Goal: Use online tool/utility: Utilize a website feature to perform a specific function

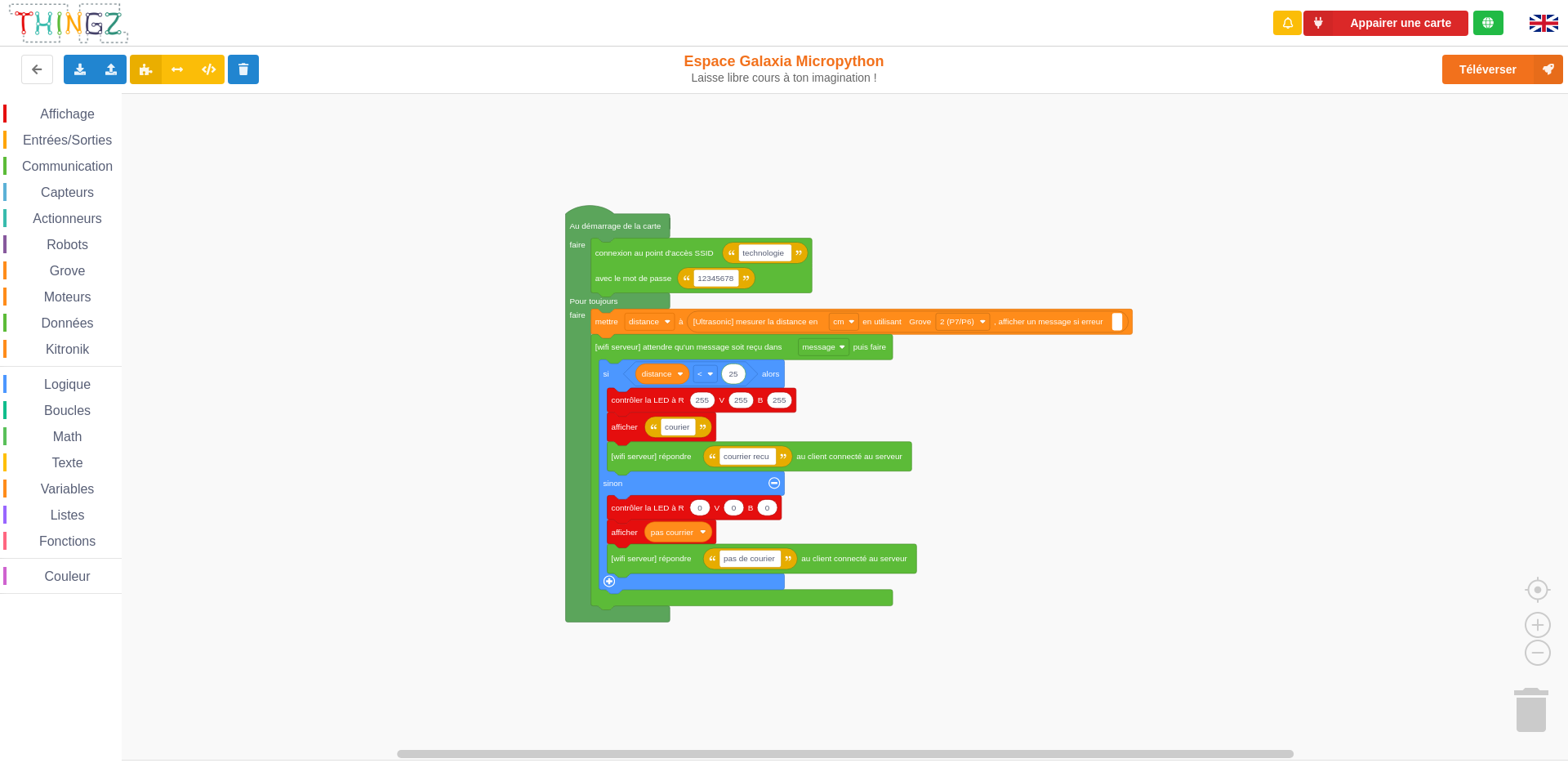
click at [1115, 504] on div "Affichage Entrées/Sorties Communication Capteurs Actionneurs Robots Grove Moteu…" at bounding box center [790, 427] width 1579 height 668
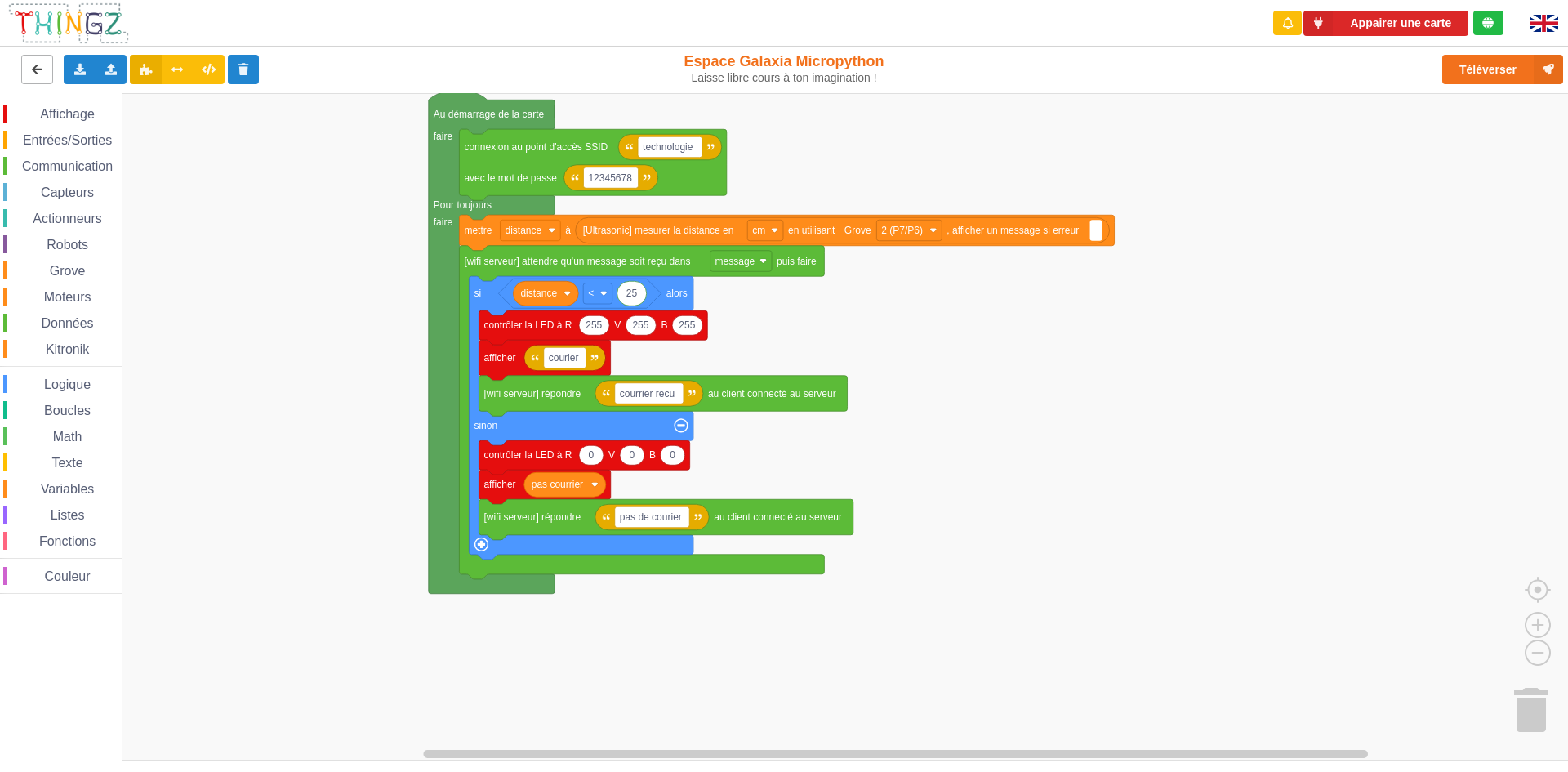
click at [30, 72] on icon at bounding box center [37, 68] width 14 height 9
click at [82, 65] on icon at bounding box center [80, 68] width 14 height 9
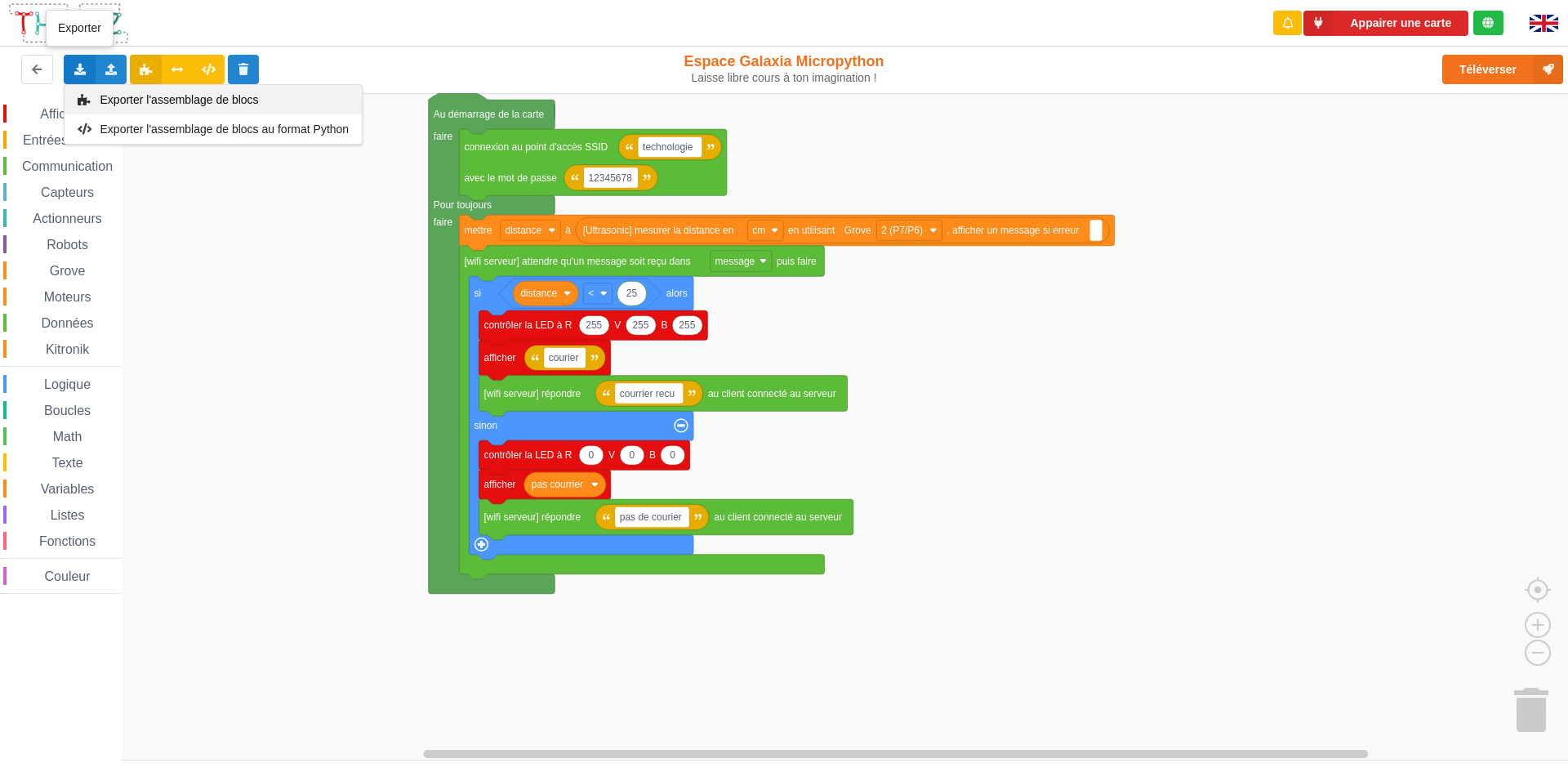
click at [113, 90] on div "Exporter l'assemblage de blocs" at bounding box center [213, 100] width 298 height 29
click at [74, 68] on icon at bounding box center [80, 68] width 14 height 9
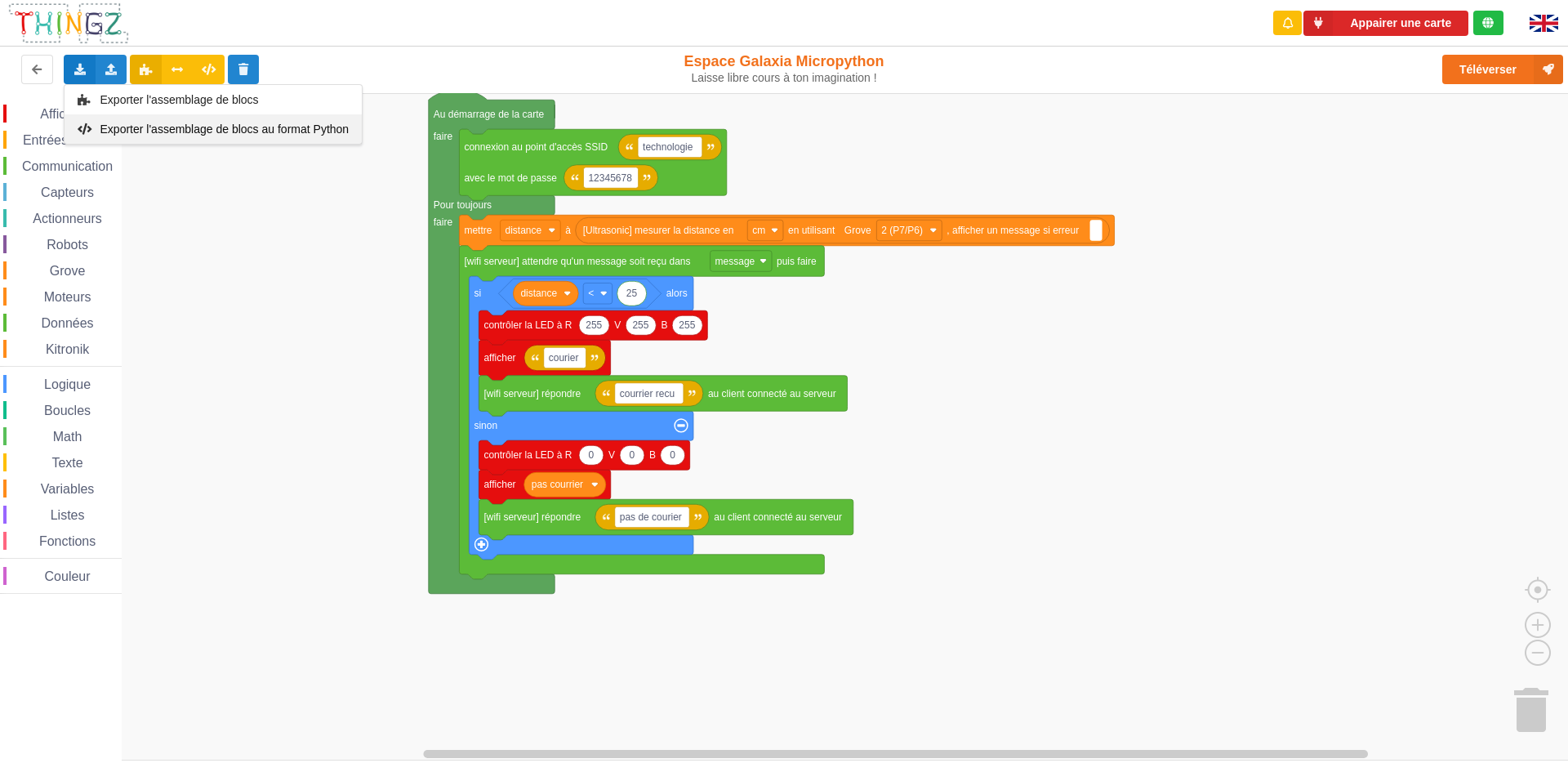
click at [122, 129] on span "Exporter l'assemblage de blocs au format Python" at bounding box center [225, 129] width 249 height 13
click at [82, 68] on icon at bounding box center [80, 68] width 14 height 9
click at [145, 131] on span "Exporter l'assemblage de blocs au format Python" at bounding box center [225, 129] width 249 height 13
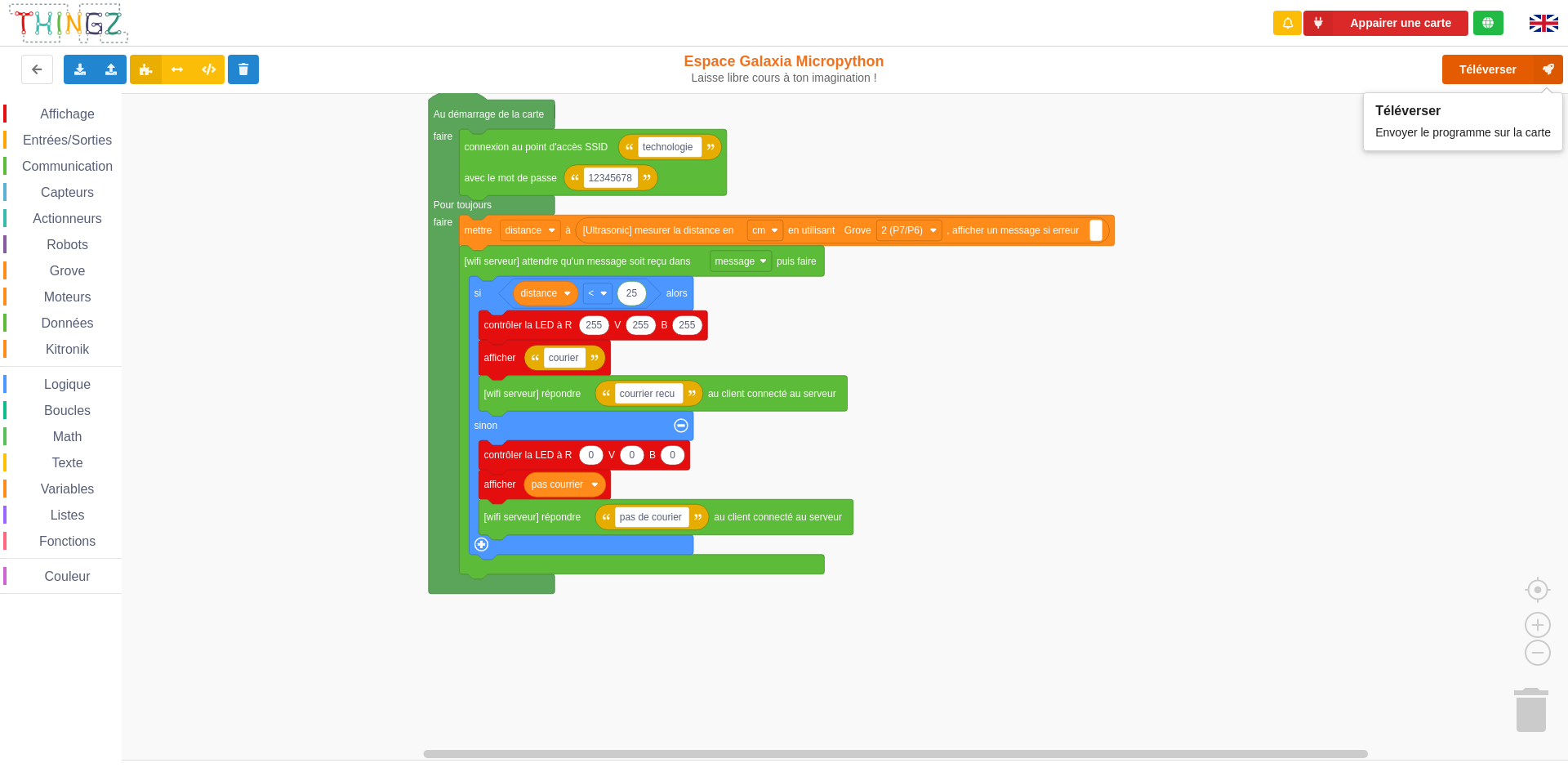
click at [1500, 78] on button "Téléverser" at bounding box center [1503, 69] width 121 height 29
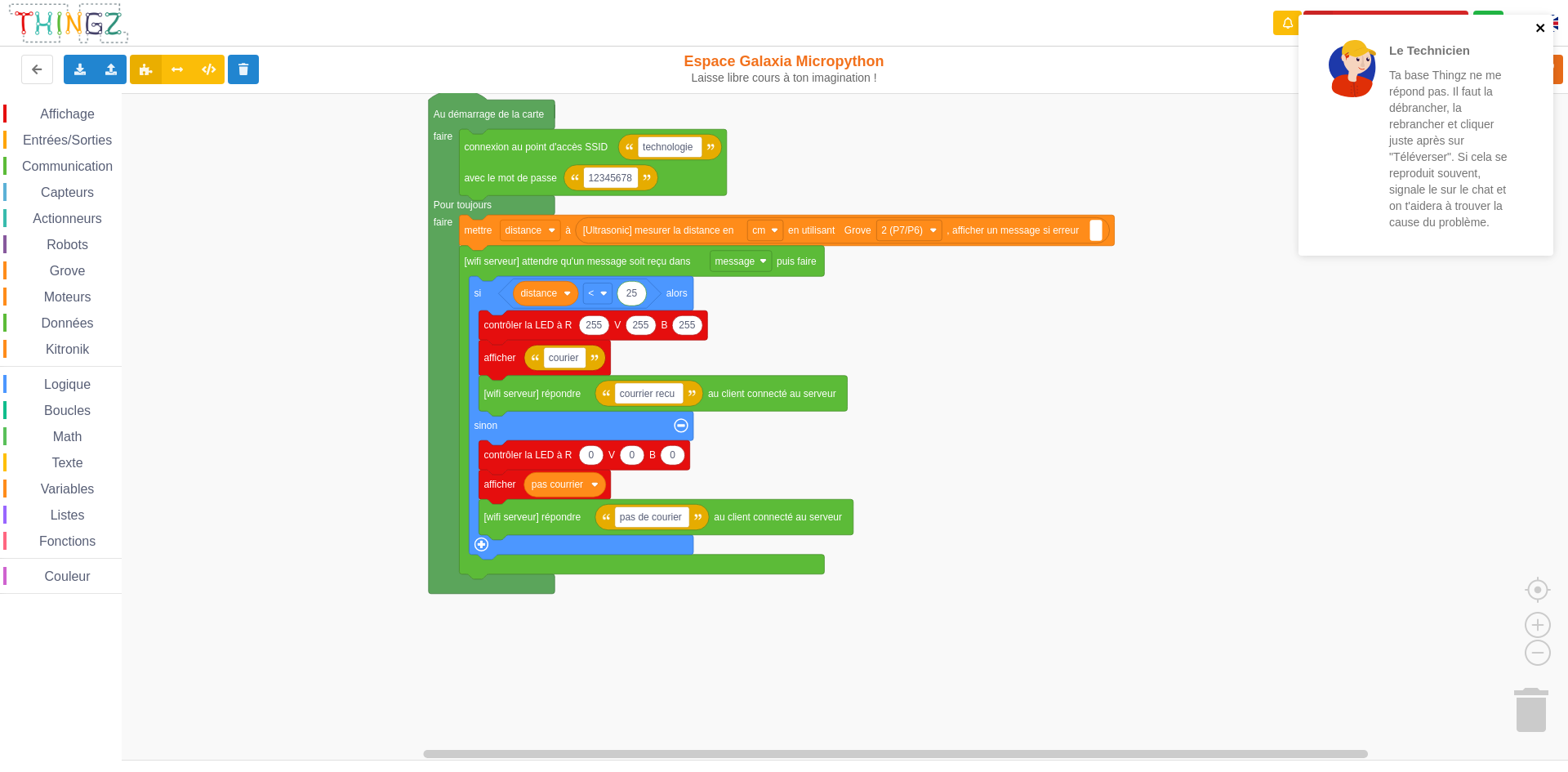
click at [1537, 22] on icon "close" at bounding box center [1541, 28] width 11 height 13
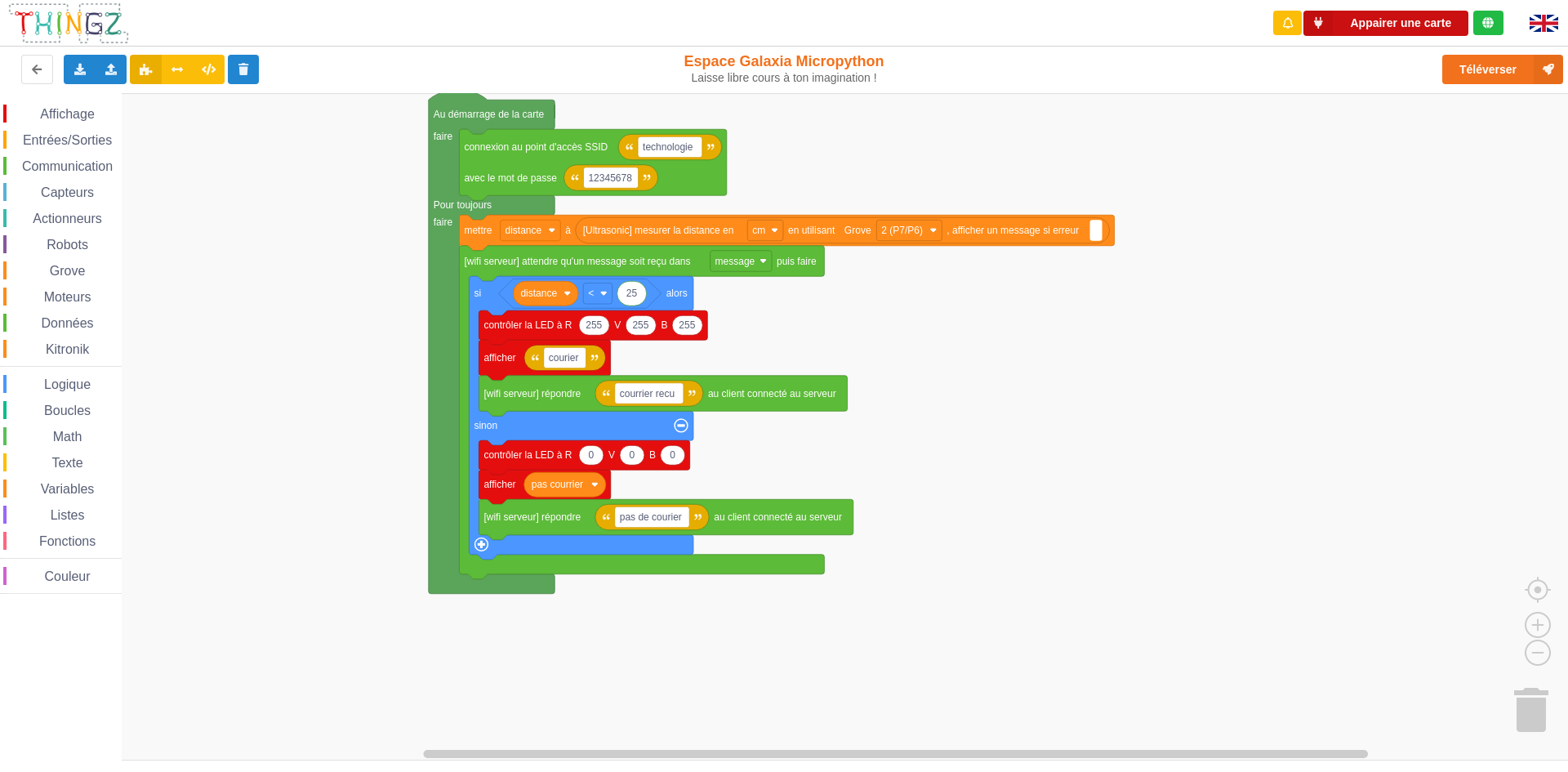
click at [1407, 23] on button "Appairer une carte" at bounding box center [1386, 23] width 165 height 26
click at [70, 68] on div "Exporter l'assemblage de blocs Exporter l'assemblage de blocs au format Python" at bounding box center [80, 69] width 32 height 29
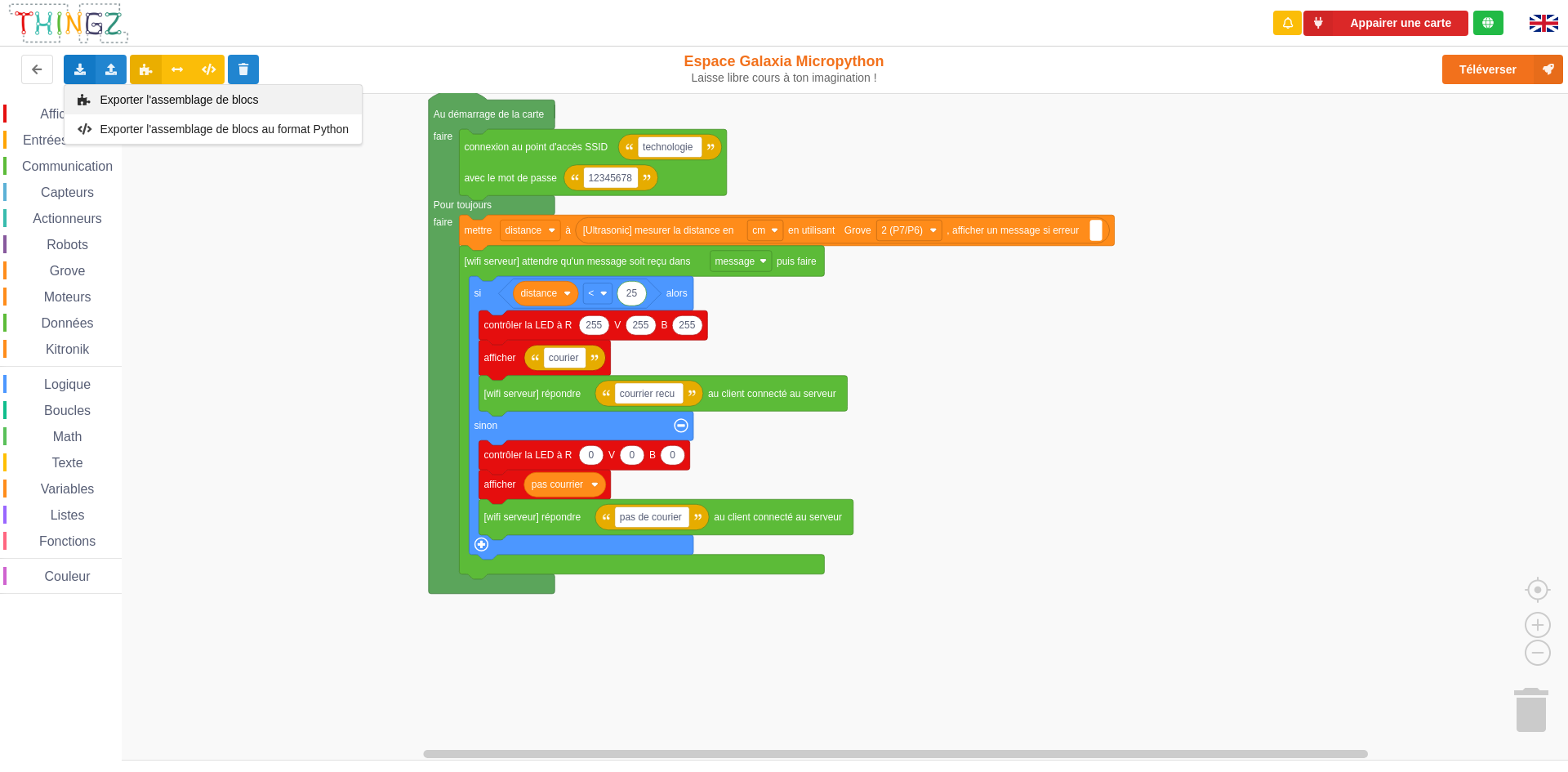
click at [98, 98] on div "Exporter l'assemblage de blocs" at bounding box center [213, 100] width 298 height 29
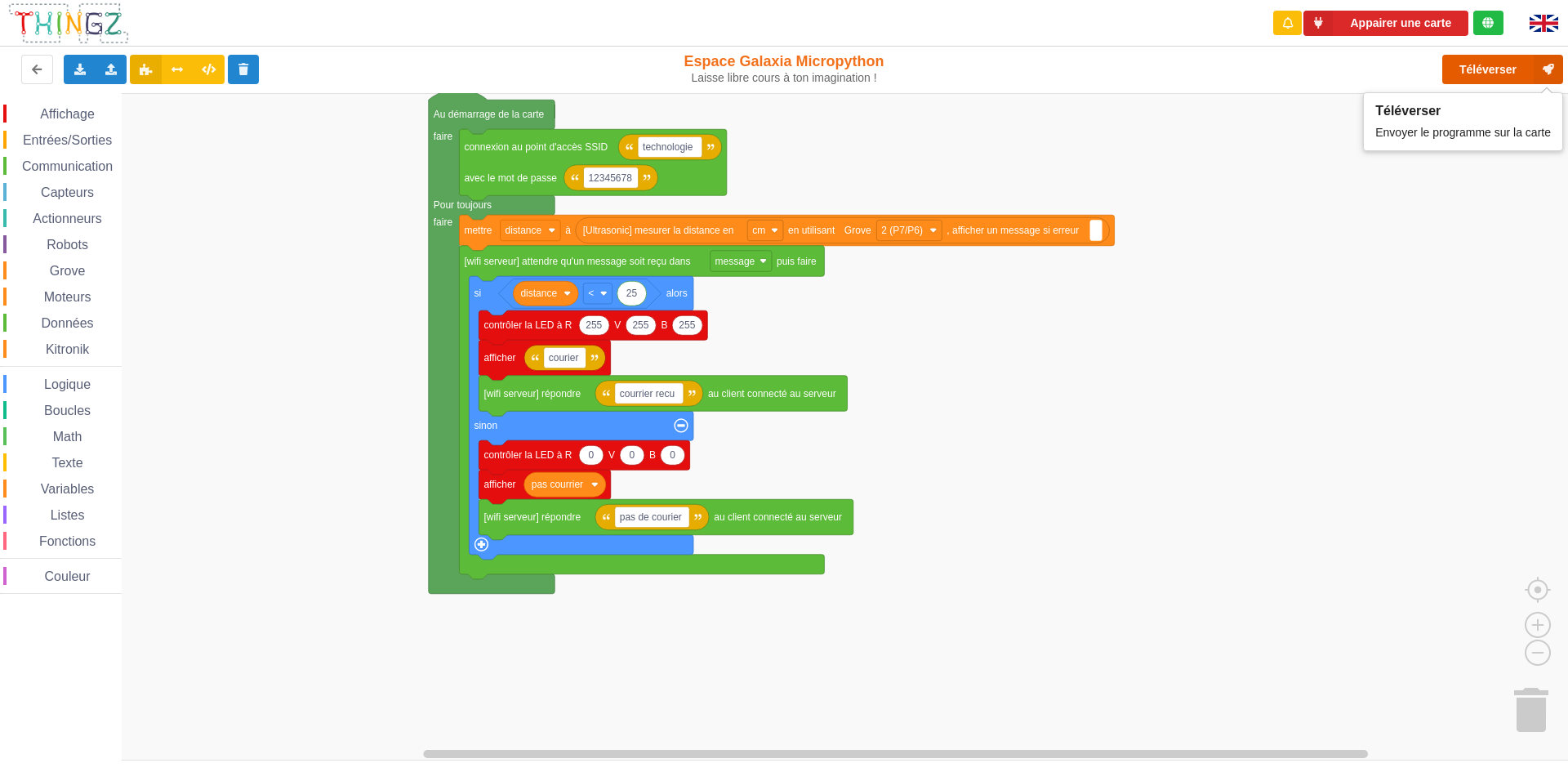
click at [1485, 70] on button "Téléverser" at bounding box center [1503, 69] width 121 height 29
click at [67, 64] on div "Exporter l'assemblage de blocs Exporter l'assemblage de blocs au format Python" at bounding box center [80, 69] width 32 height 29
click at [104, 67] on icon at bounding box center [111, 68] width 14 height 9
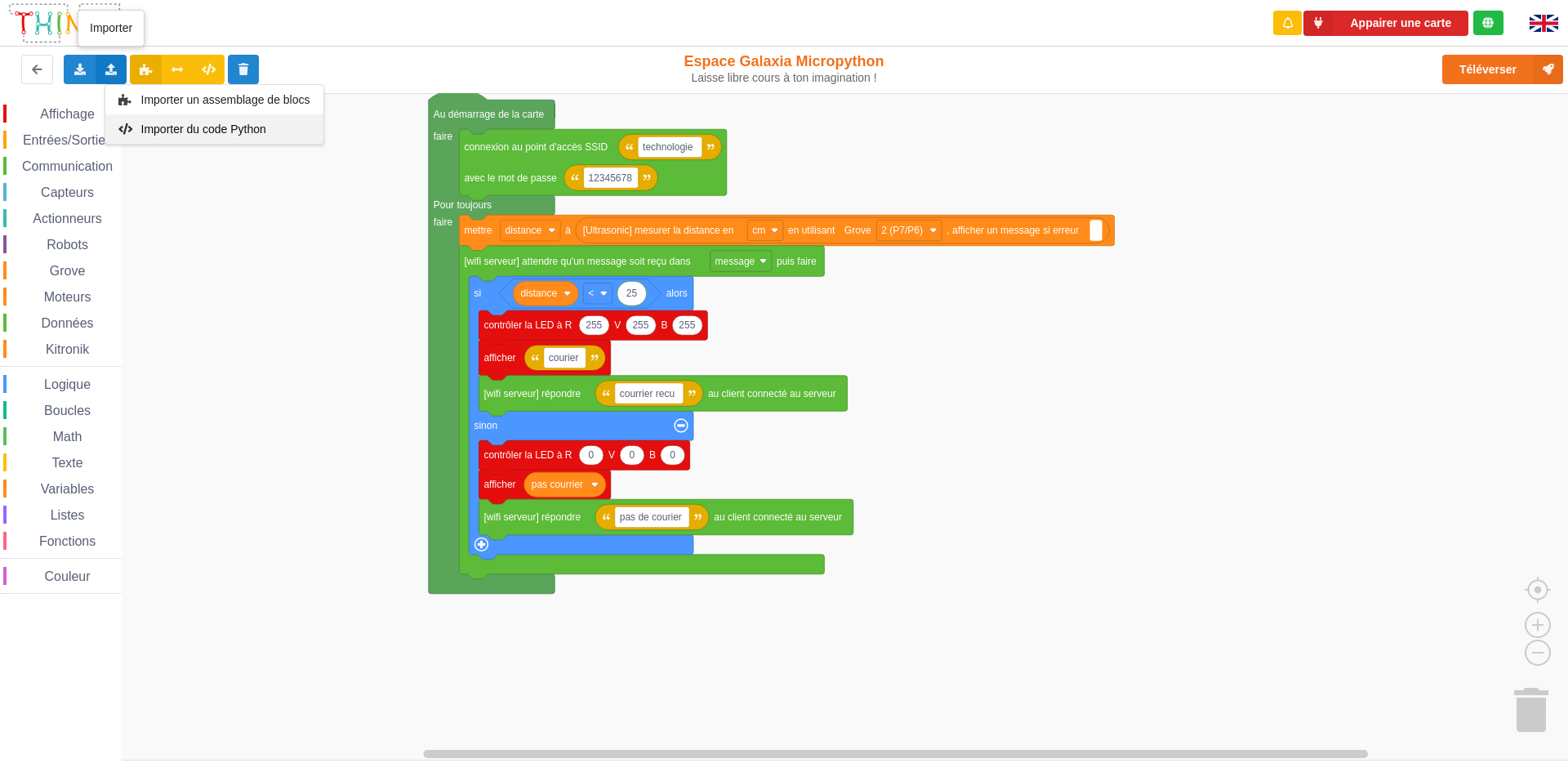
click at [263, 135] on span "Importer du code Python" at bounding box center [203, 129] width 125 height 13
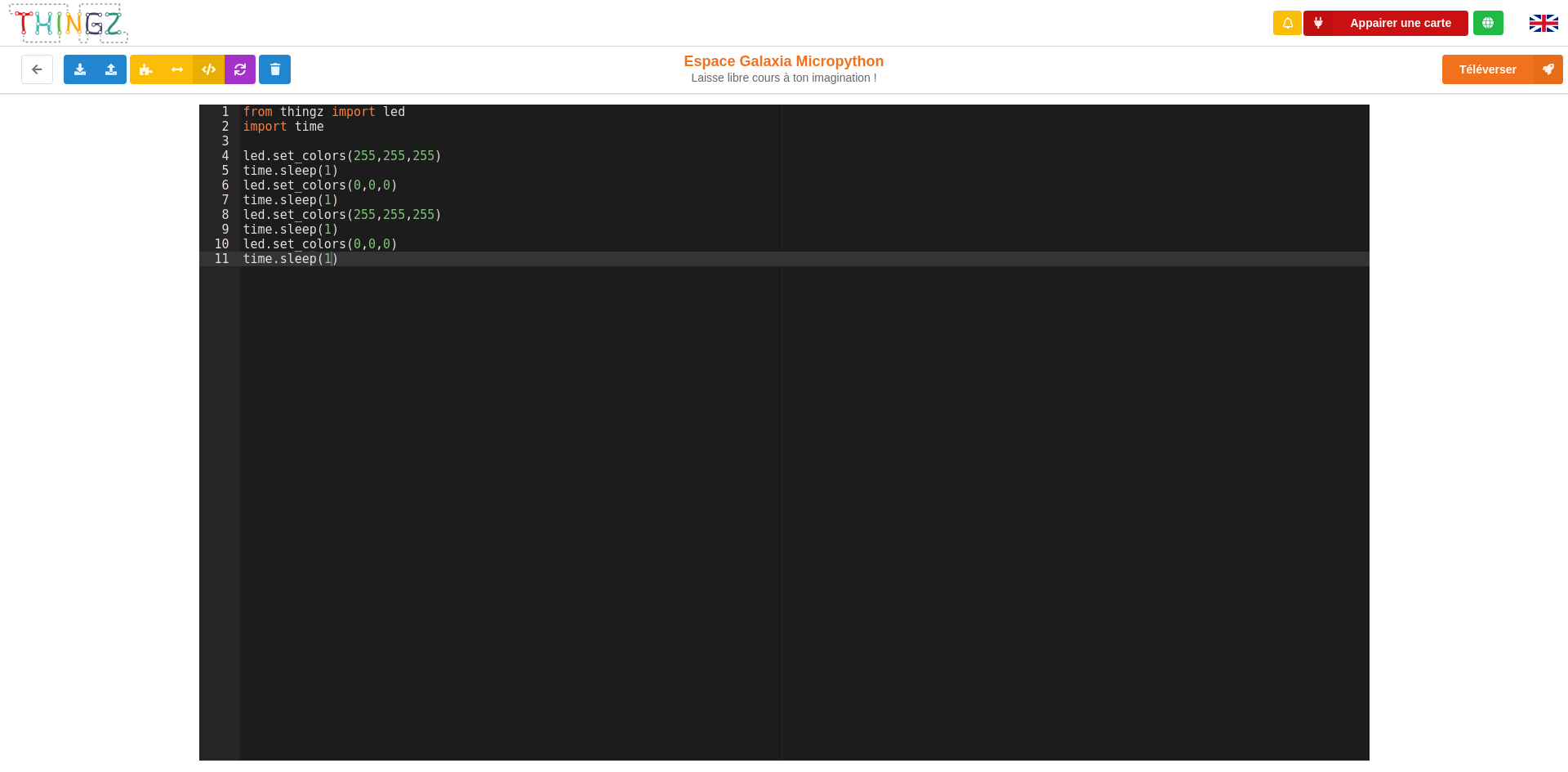
click at [1418, 19] on button "Appairer une carte" at bounding box center [1386, 23] width 165 height 26
click at [1280, 101] on div "1 2 3 4 5 6 7 8 9 10 11 from thingz import led import time led . set_colors ( 2…" at bounding box center [784, 427] width 1591 height 668
click at [1410, 3] on div "Connecté à la carte Réglages Ouvrir le moniteur automatiquement Connexion autom…" at bounding box center [1385, 23] width 263 height 46
click at [1407, 24] on div "Connecté à la carte" at bounding box center [1399, 23] width 104 height 11
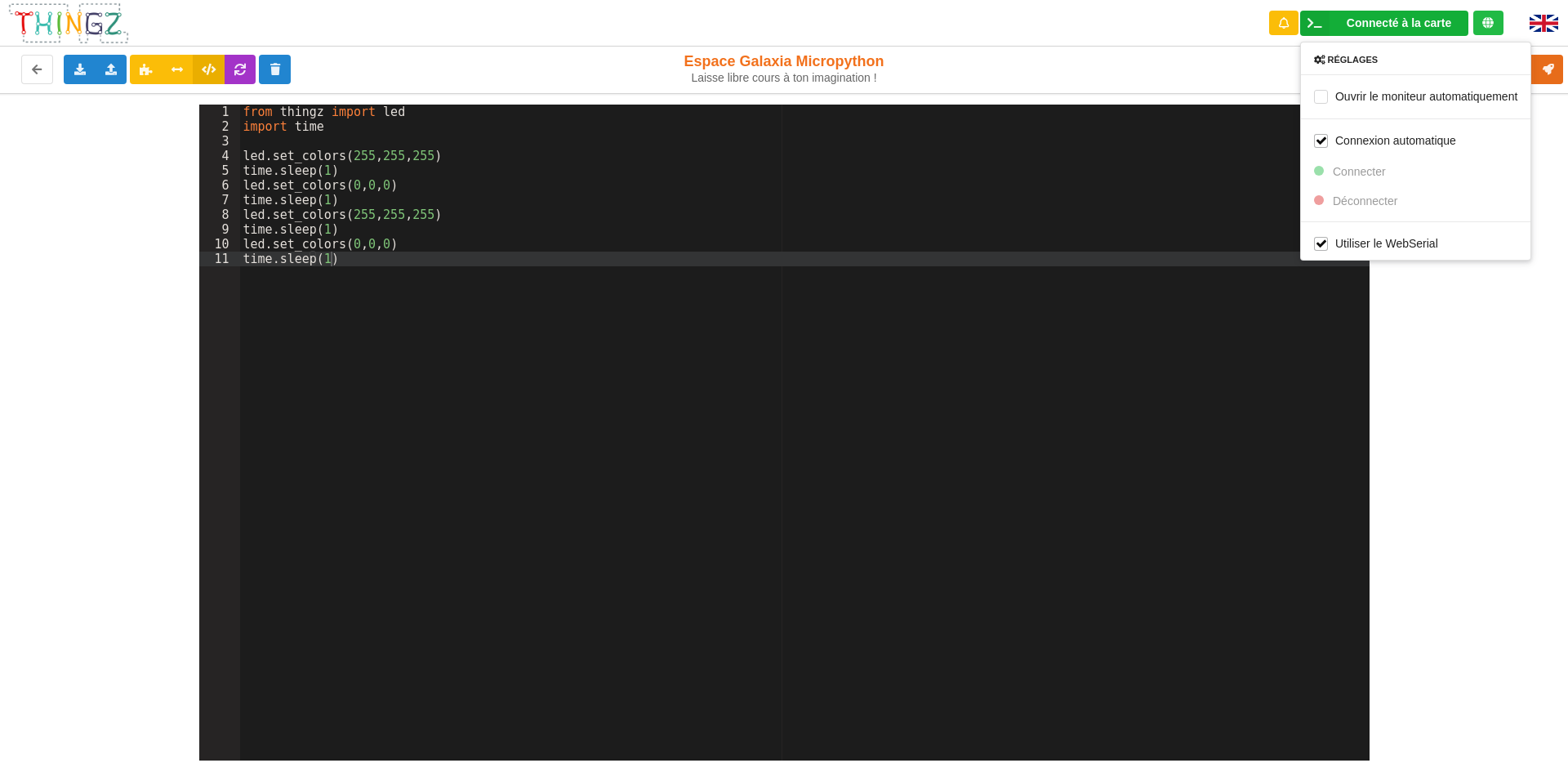
click at [852, 98] on div "1 2 3 4 5 6 7 8 9 10 11 from thingz import led import time led . set_colors ( 2…" at bounding box center [784, 427] width 1591 height 668
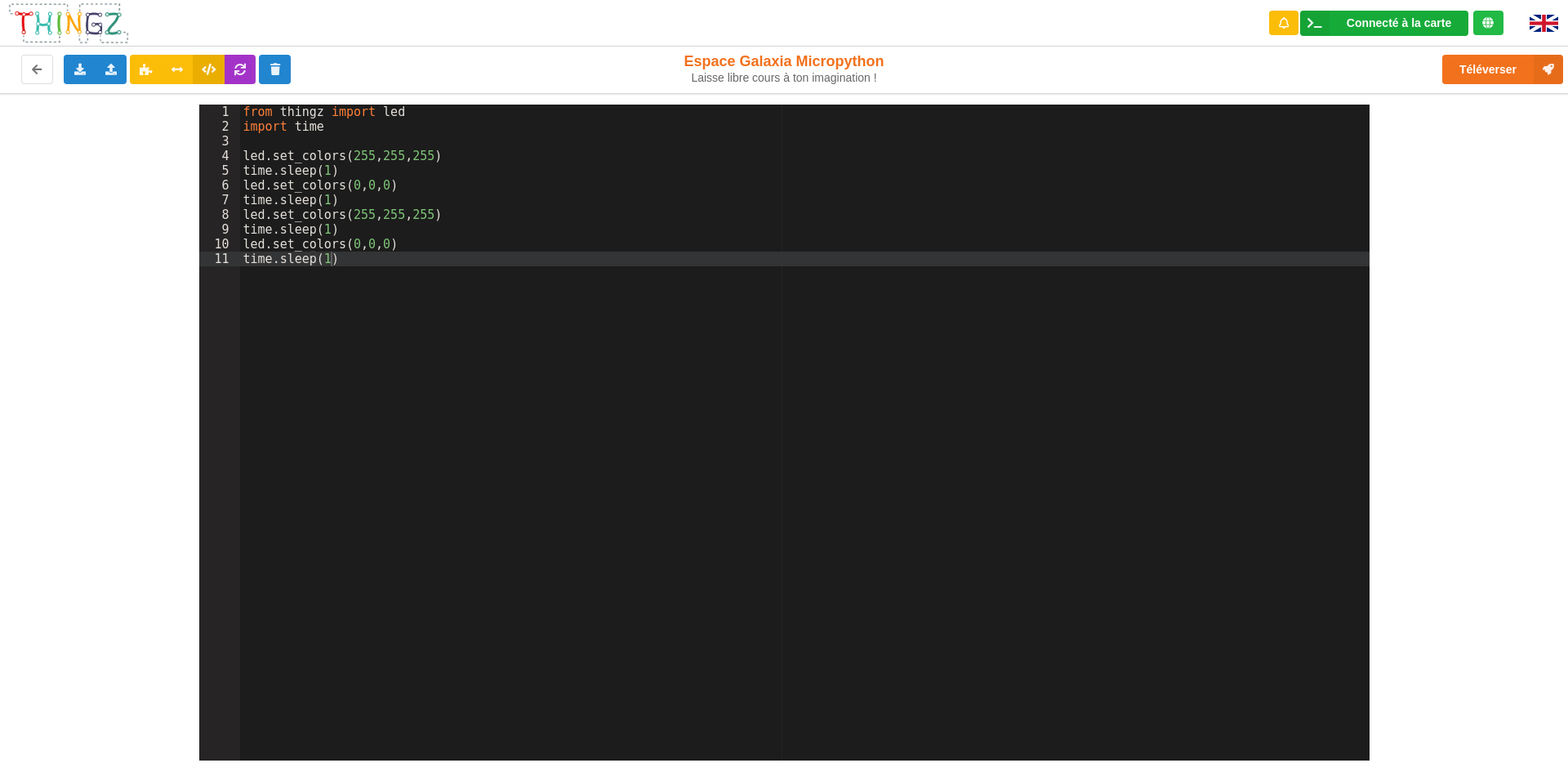
click at [1411, 21] on div "Connecté à la carte" at bounding box center [1399, 23] width 104 height 11
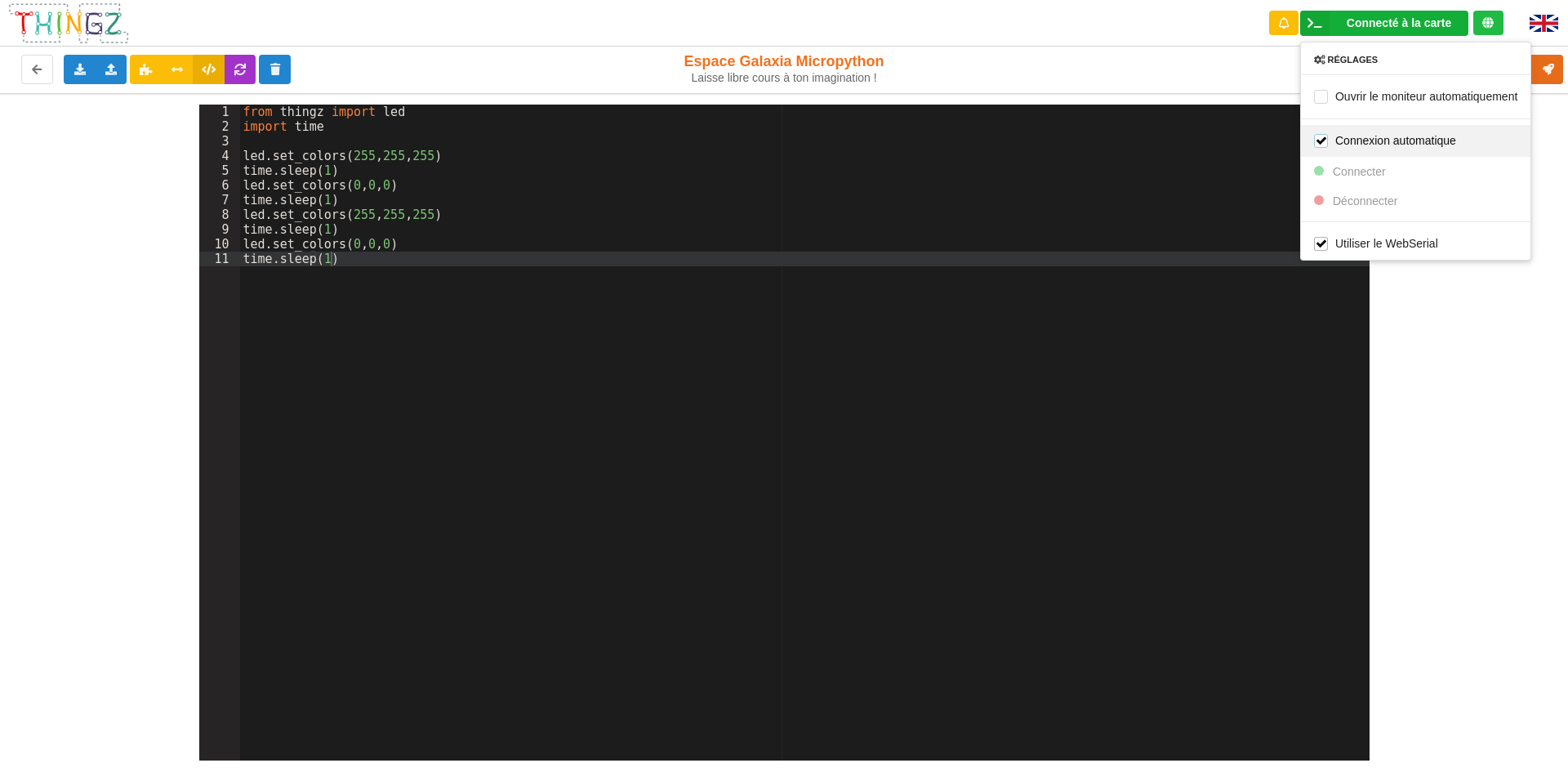
click at [1421, 133] on label "Connexion automatique" at bounding box center [1385, 139] width 142 height 14
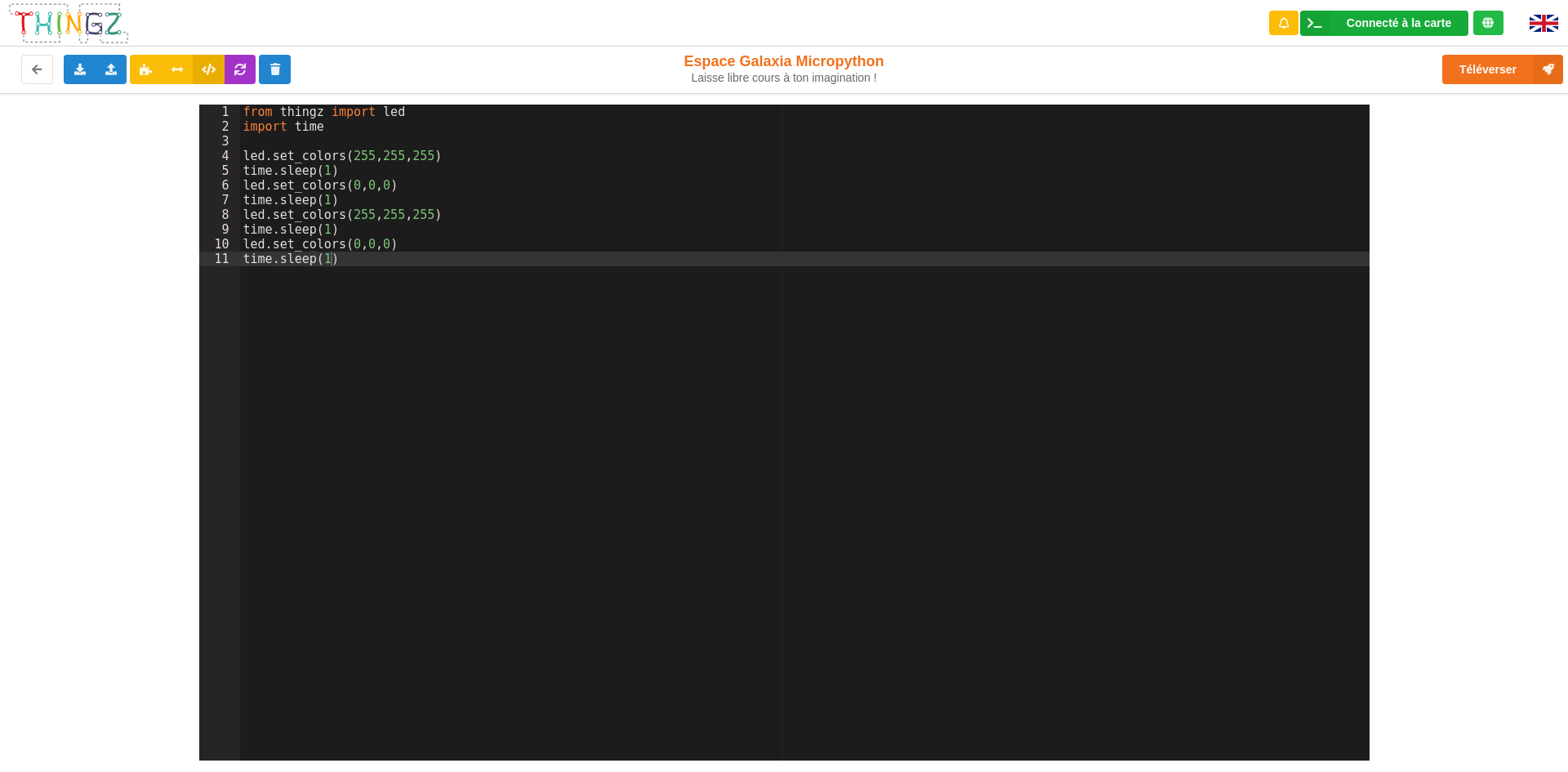
click at [1384, 14] on div "Connecté à la carte Réglages Ouvrir le moniteur automatiquement Connexion autom…" at bounding box center [1385, 23] width 263 height 46
click at [1374, 17] on div "Connecté à la carte" at bounding box center [1399, 23] width 104 height 11
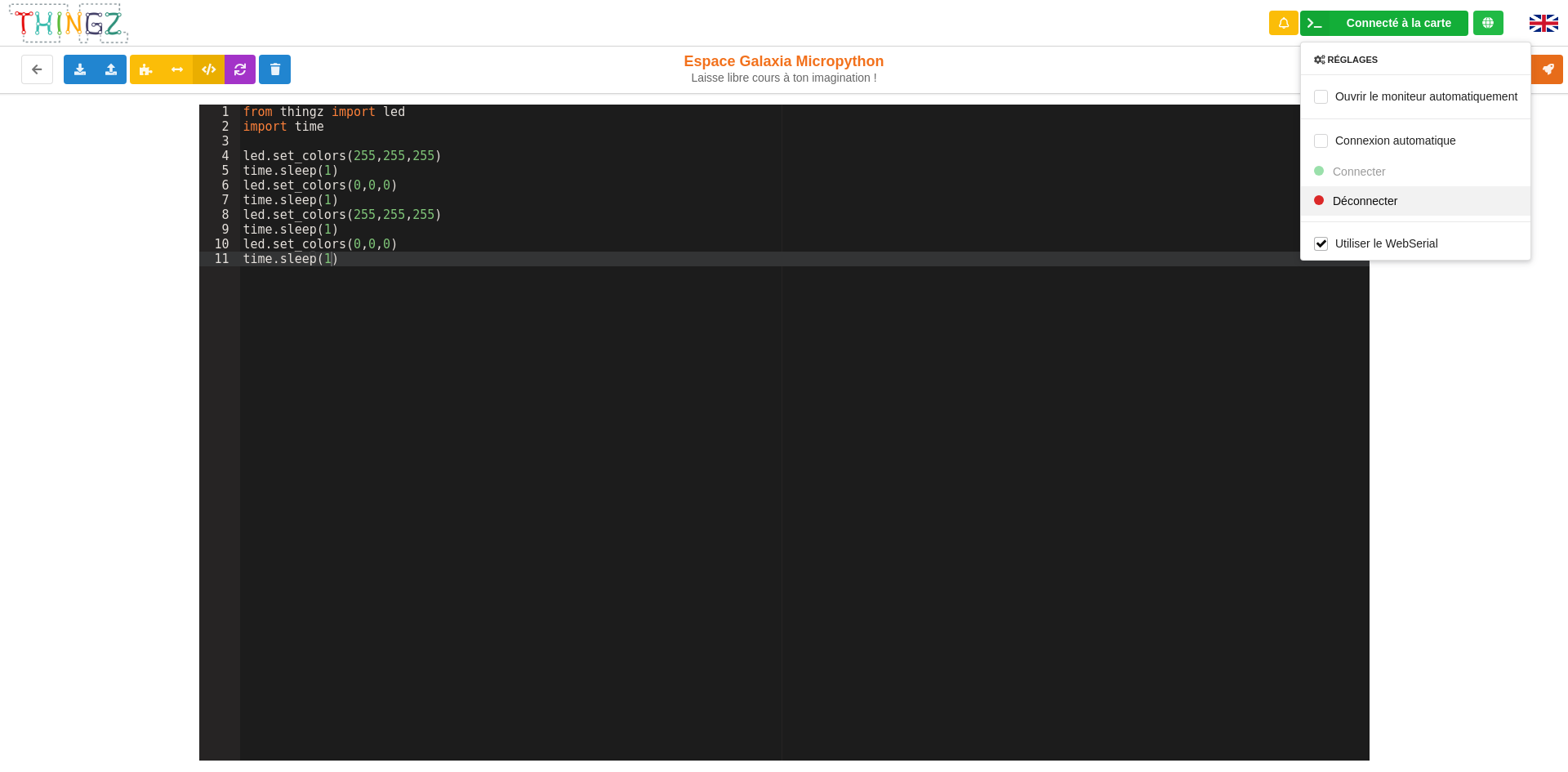
drag, startPoint x: 1360, startPoint y: 15, endPoint x: 1335, endPoint y: 191, distance: 177.8
drag, startPoint x: 1335, startPoint y: 191, endPoint x: 1548, endPoint y: 391, distance: 292.2
click at [1548, 391] on div "1 2 3 4 5 6 7 8 9 10 11 from thingz import led import time led . set_colors ( 2…" at bounding box center [784, 427] width 1591 height 668
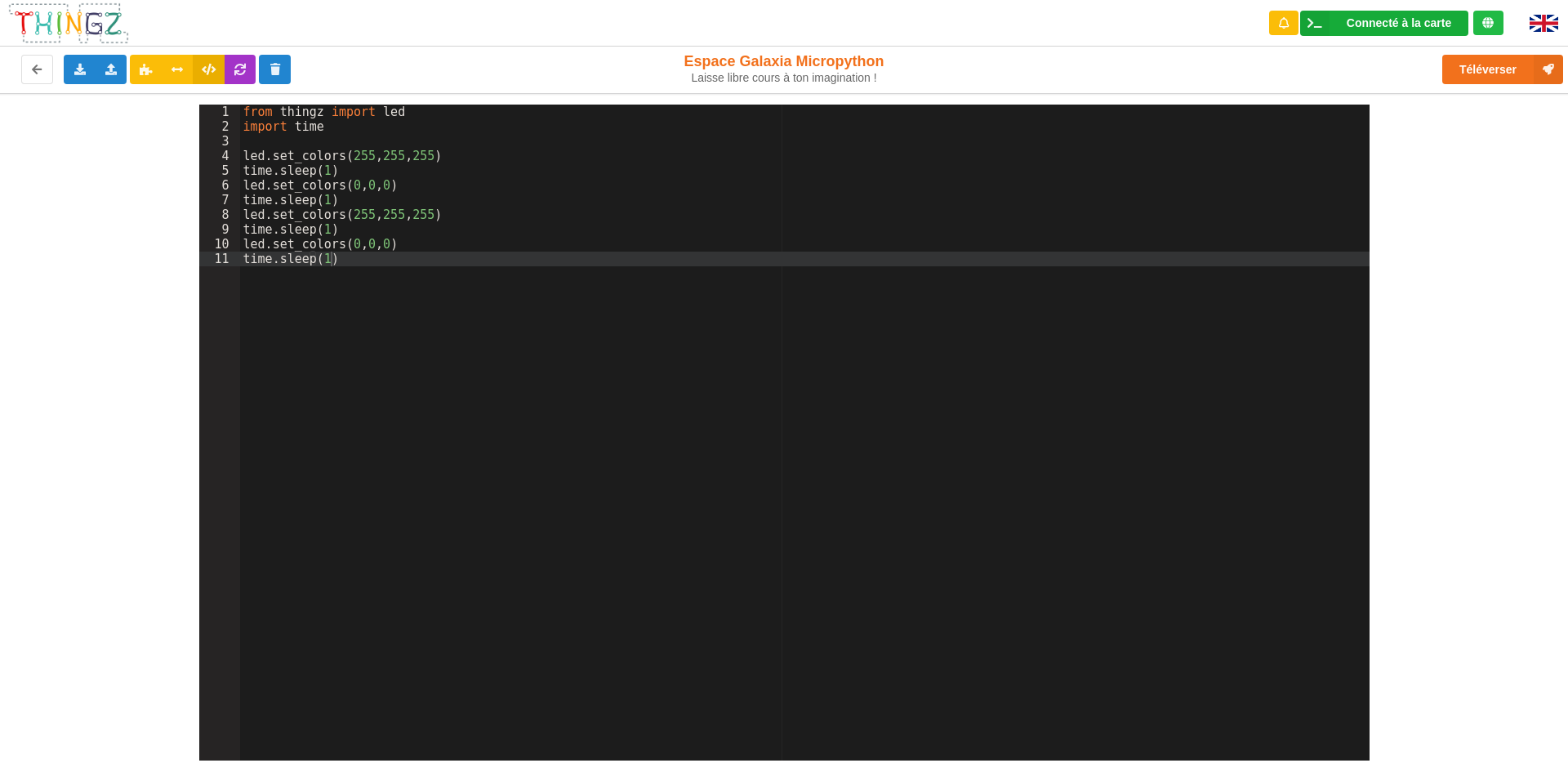
click at [1334, 21] on div "Connecté à la carte Réglages Ouvrir le moniteur automatiquement Connexion autom…" at bounding box center [1384, 23] width 168 height 26
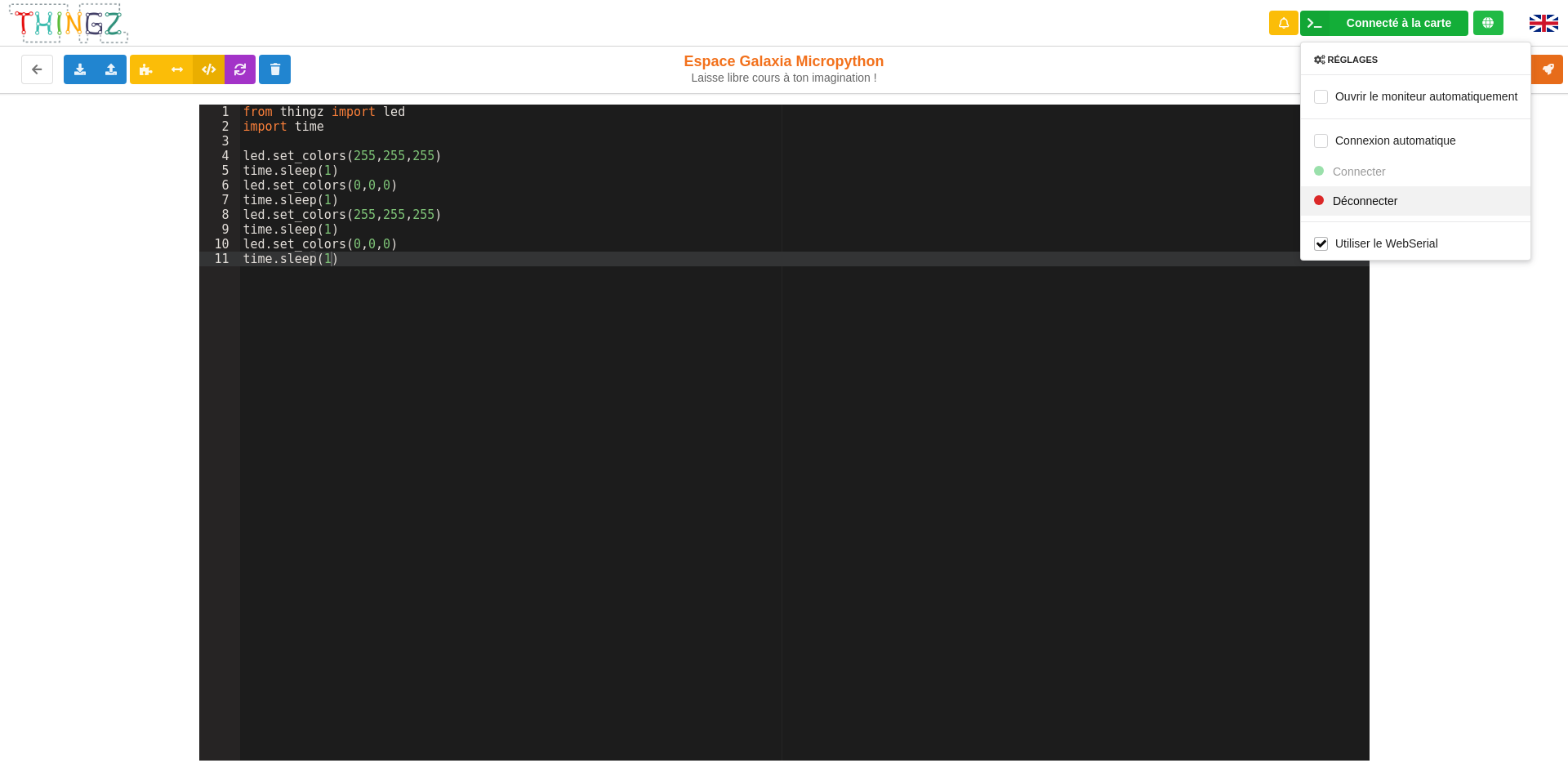
click at [1385, 199] on span "Déconnecter" at bounding box center [1365, 200] width 64 height 13
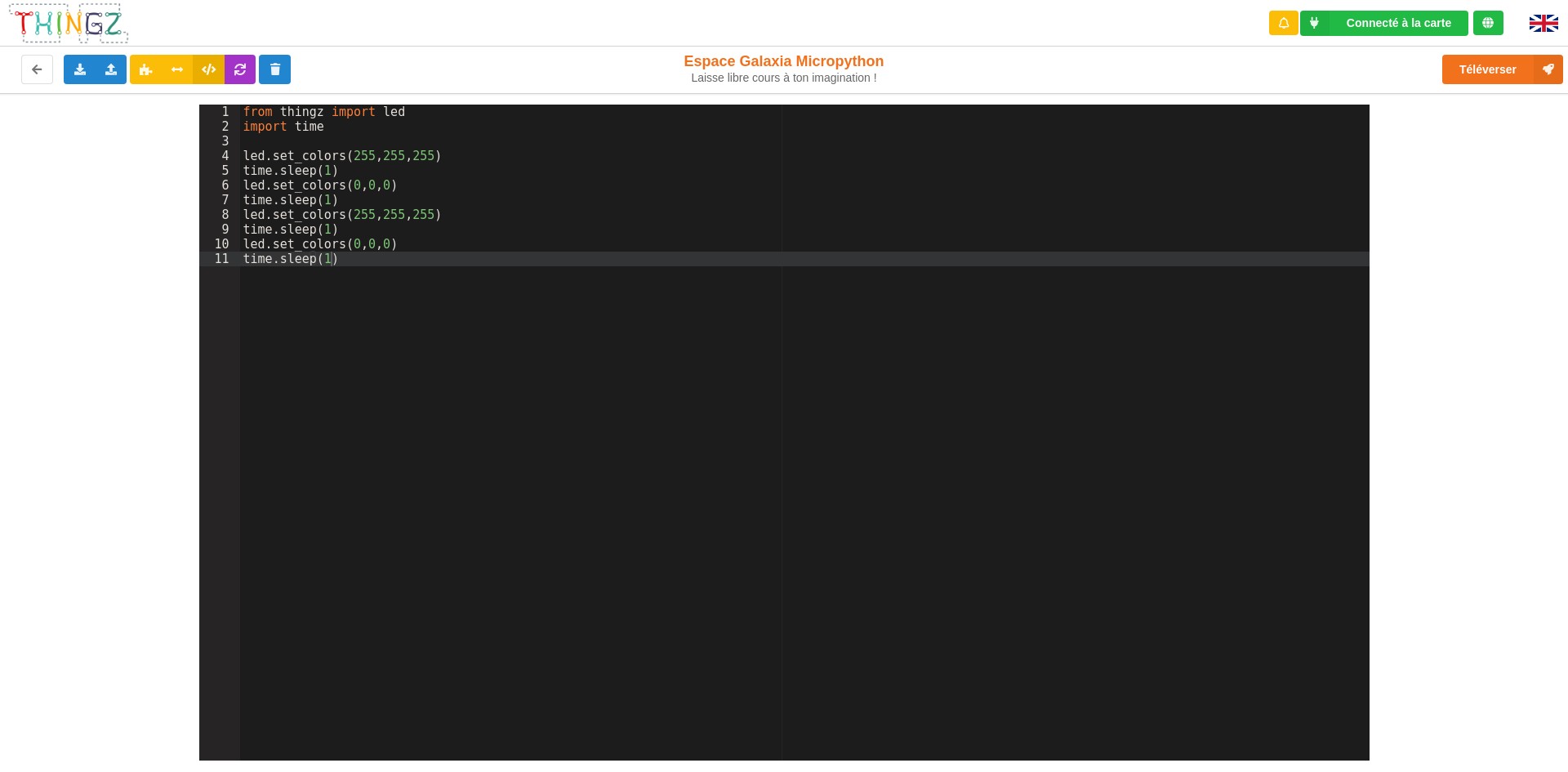
click at [1412, 23] on div "Connecté à la carte" at bounding box center [1399, 23] width 104 height 11
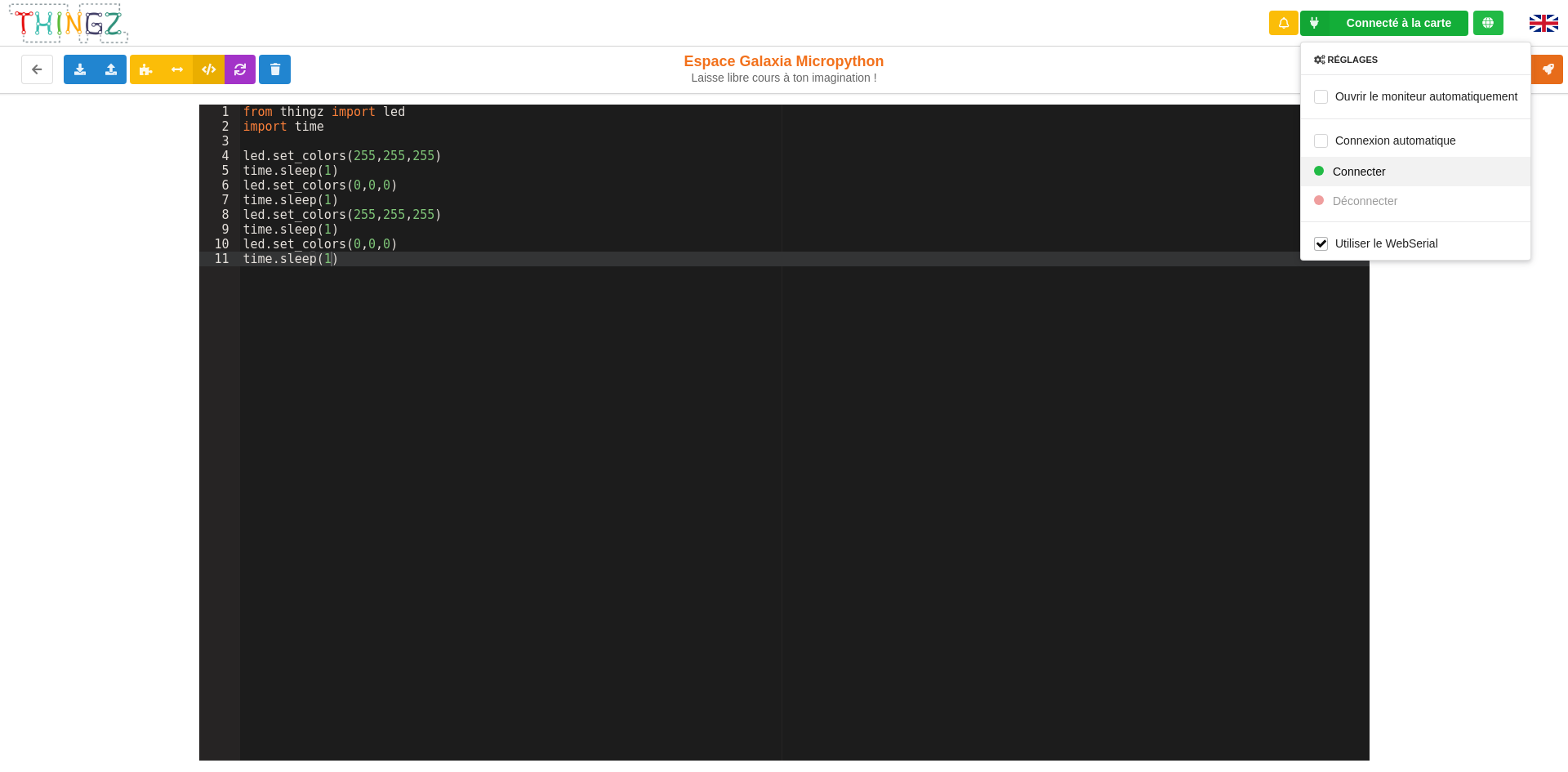
click at [1396, 164] on div "Connecter" at bounding box center [1415, 171] width 229 height 29
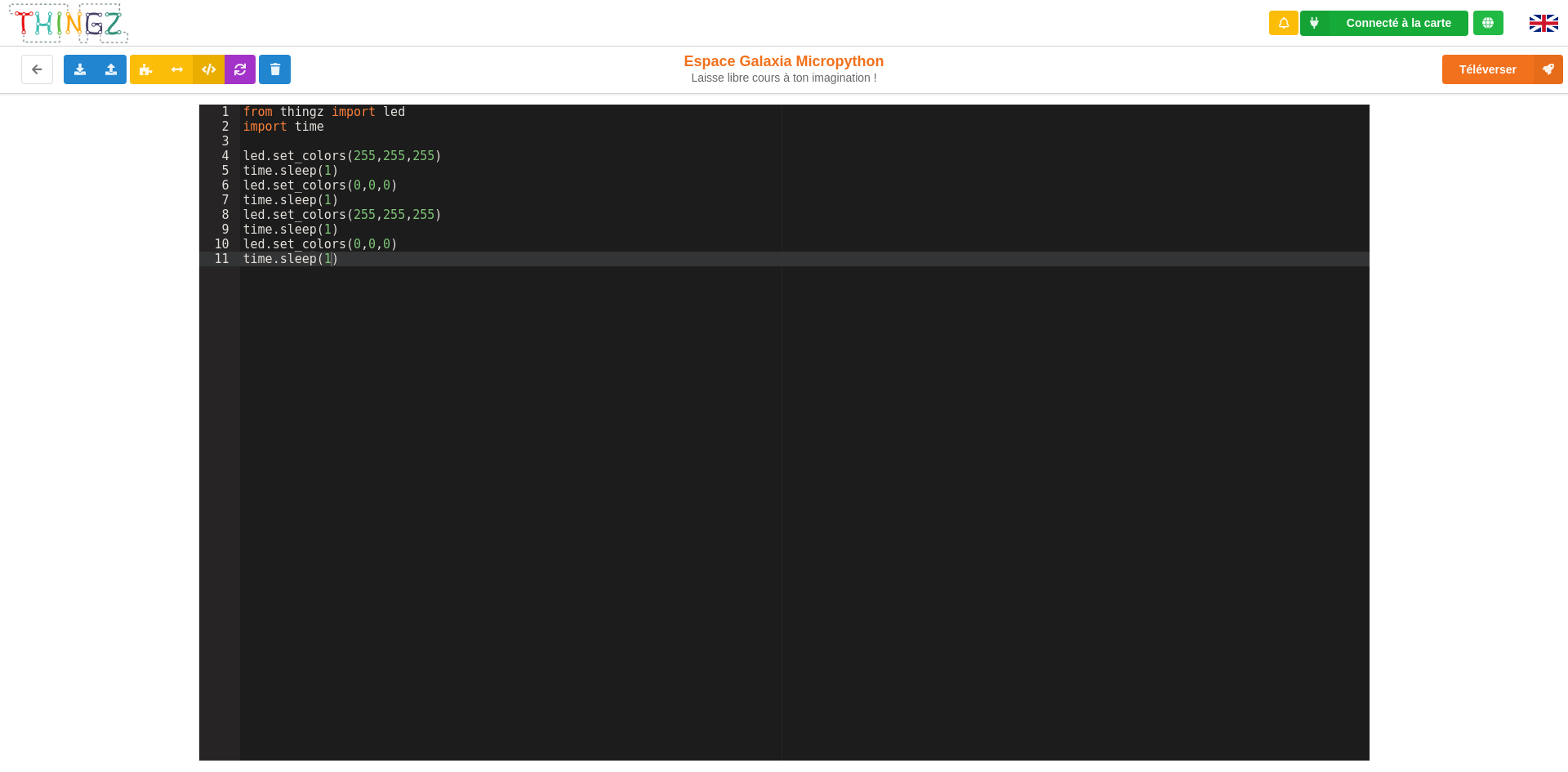
click at [1401, 22] on div "Connecté à la carte" at bounding box center [1399, 23] width 104 height 11
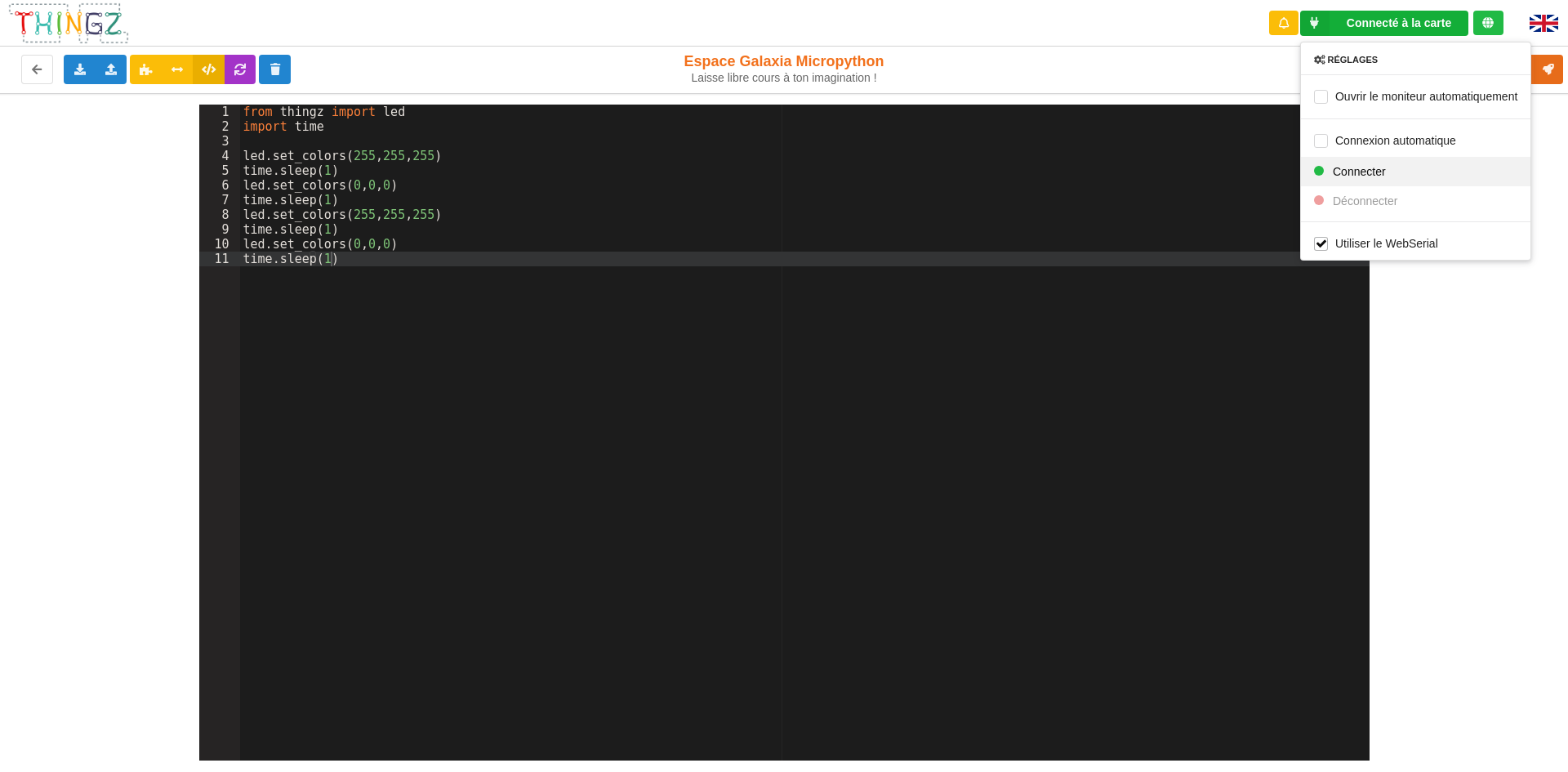
click at [1373, 175] on span "Connecter" at bounding box center [1359, 171] width 53 height 13
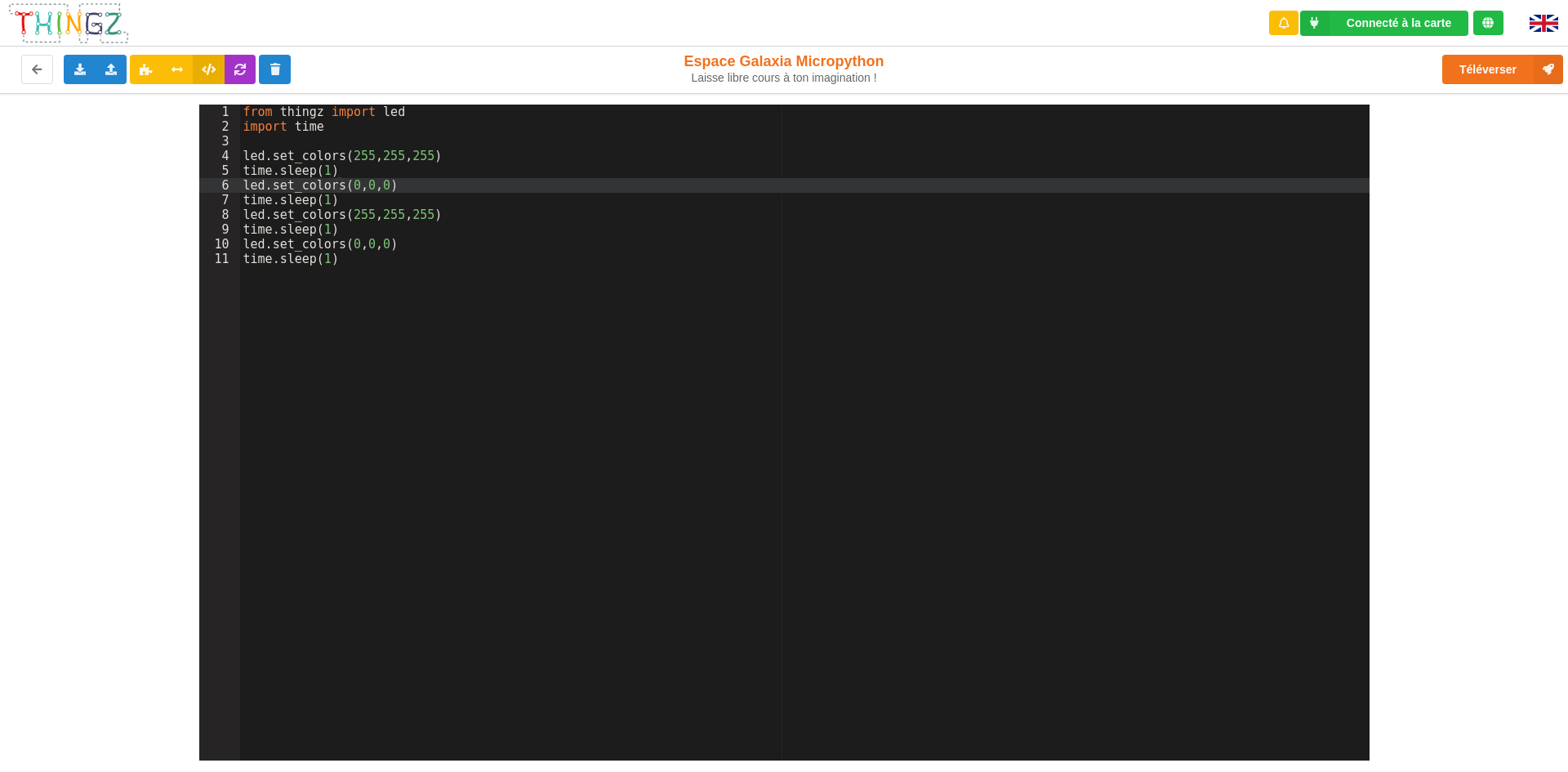
drag, startPoint x: 1350, startPoint y: 180, endPoint x: 0, endPoint y: 811, distance: 1490.2
drag, startPoint x: 0, startPoint y: 811, endPoint x: 584, endPoint y: 460, distance: 681.4
click at [584, 460] on div "from thingz import led import time led . set_colors ( 255 , 255 , 255 ) time . …" at bounding box center [805, 447] width 1130 height 686
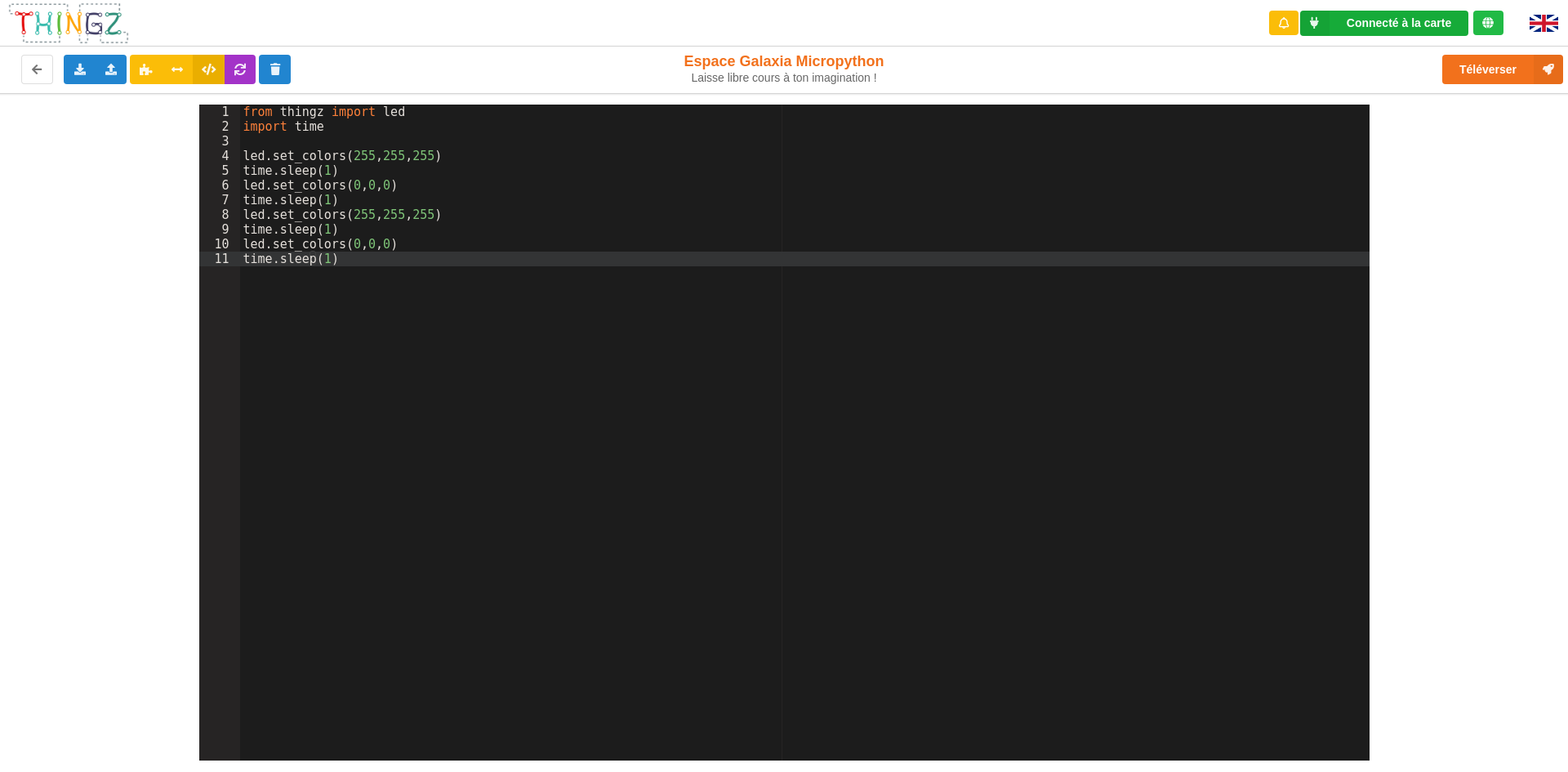
click at [1341, 27] on div "Connecté à la carte Réglages Ouvrir le moniteur automatiquement Connexion autom…" at bounding box center [1384, 23] width 168 height 26
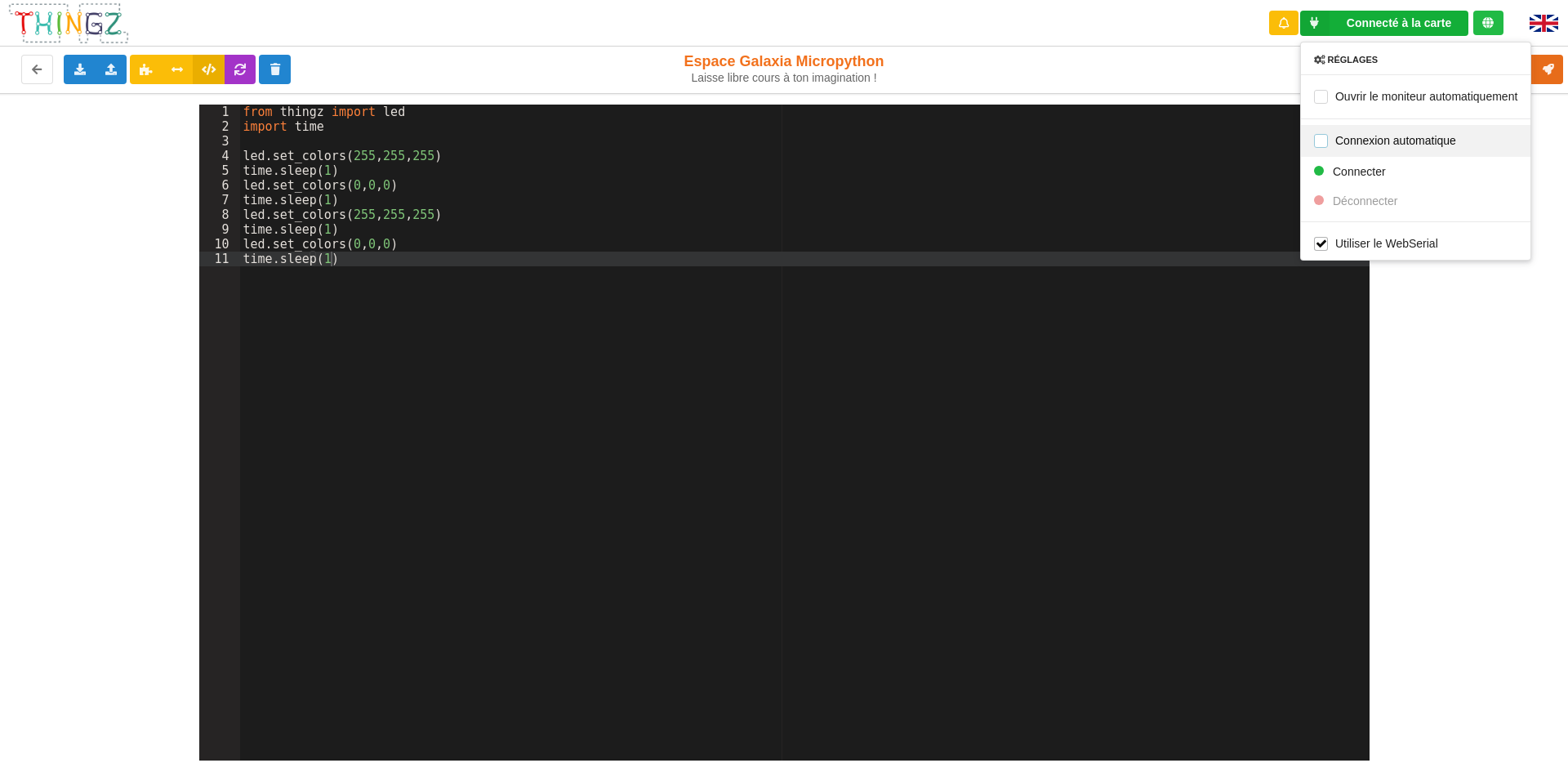
click at [1372, 137] on label "Connexion automatique" at bounding box center [1385, 139] width 142 height 14
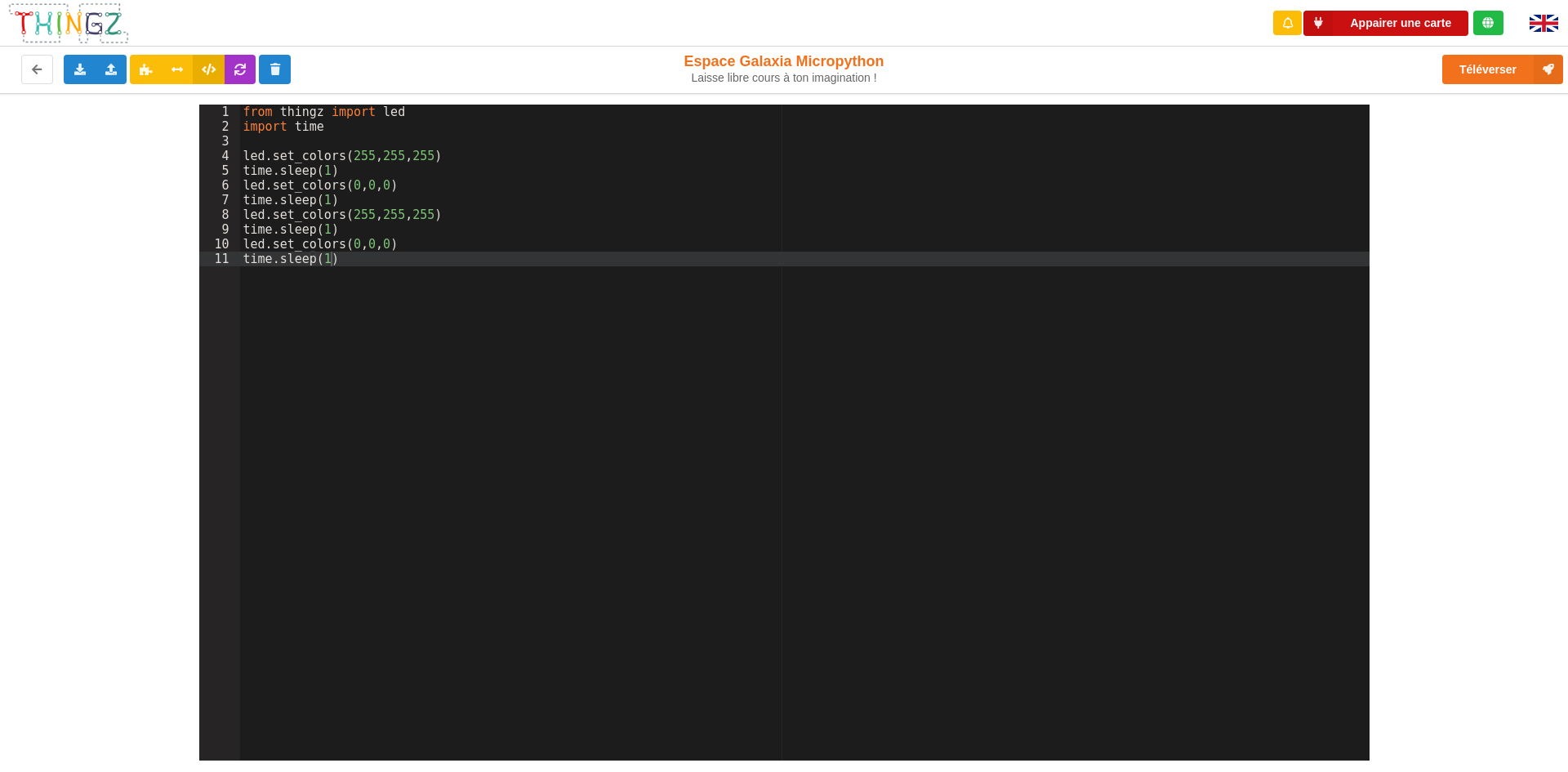
click at [1389, 21] on button "Appairer une carte" at bounding box center [1386, 23] width 165 height 26
click at [1402, 9] on div "Appairer une carte" at bounding box center [1388, 23] width 258 height 46
click at [1412, 24] on button "Appairer une carte" at bounding box center [1386, 23] width 165 height 26
click at [1502, 62] on button "Téléverser" at bounding box center [1503, 69] width 121 height 29
click at [1501, 14] on div at bounding box center [1488, 23] width 30 height 25
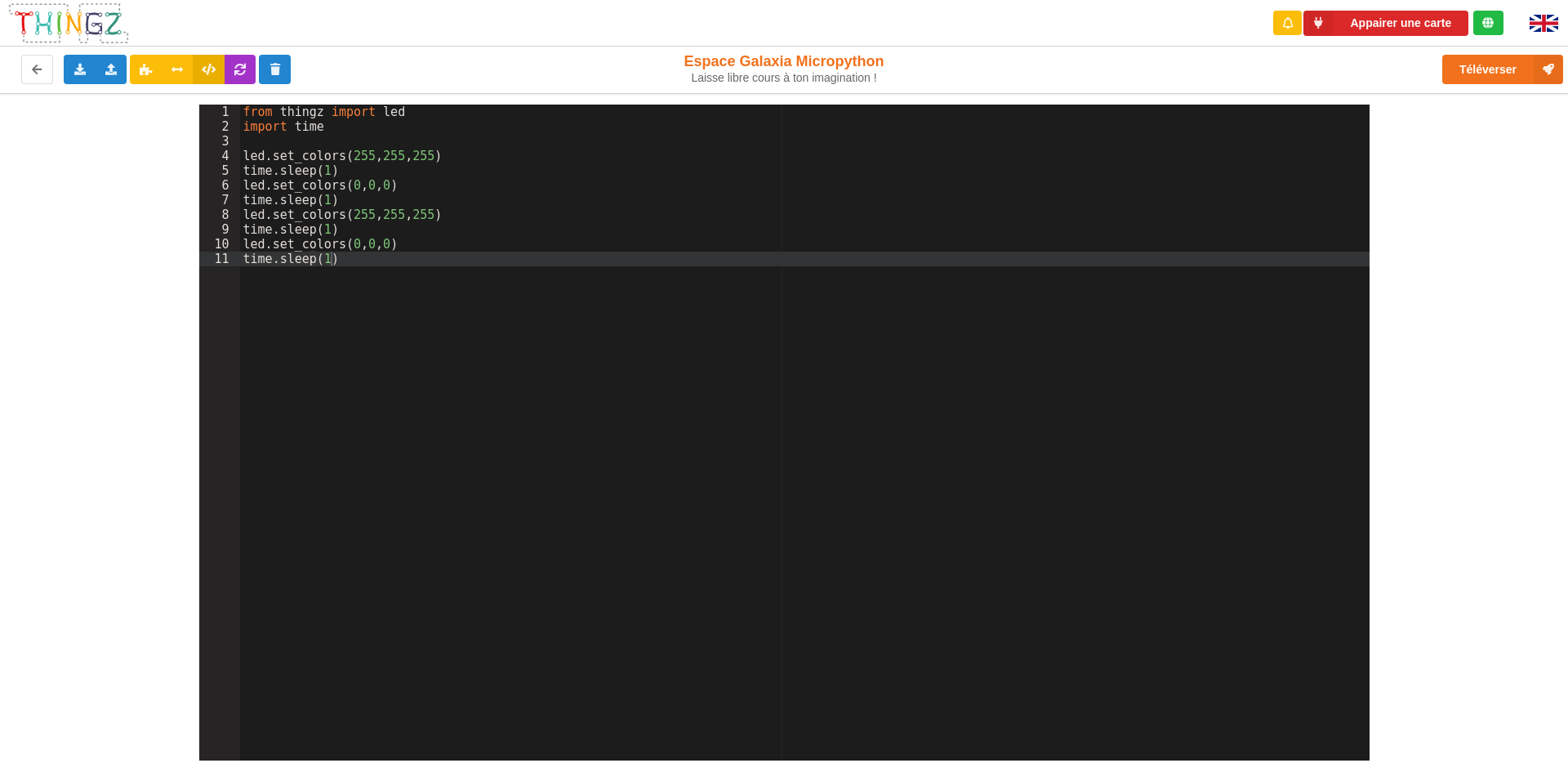
click at [1491, 30] on div at bounding box center [1488, 23] width 30 height 25
click at [1480, 19] on div at bounding box center [1488, 23] width 30 height 25
click at [1350, 9] on div "Appairer une carte" at bounding box center [1388, 23] width 258 height 46
click at [1365, 38] on div "Appairer une carte" at bounding box center [1388, 23] width 258 height 46
click at [1378, 27] on button "Appairer une carte" at bounding box center [1386, 23] width 165 height 26
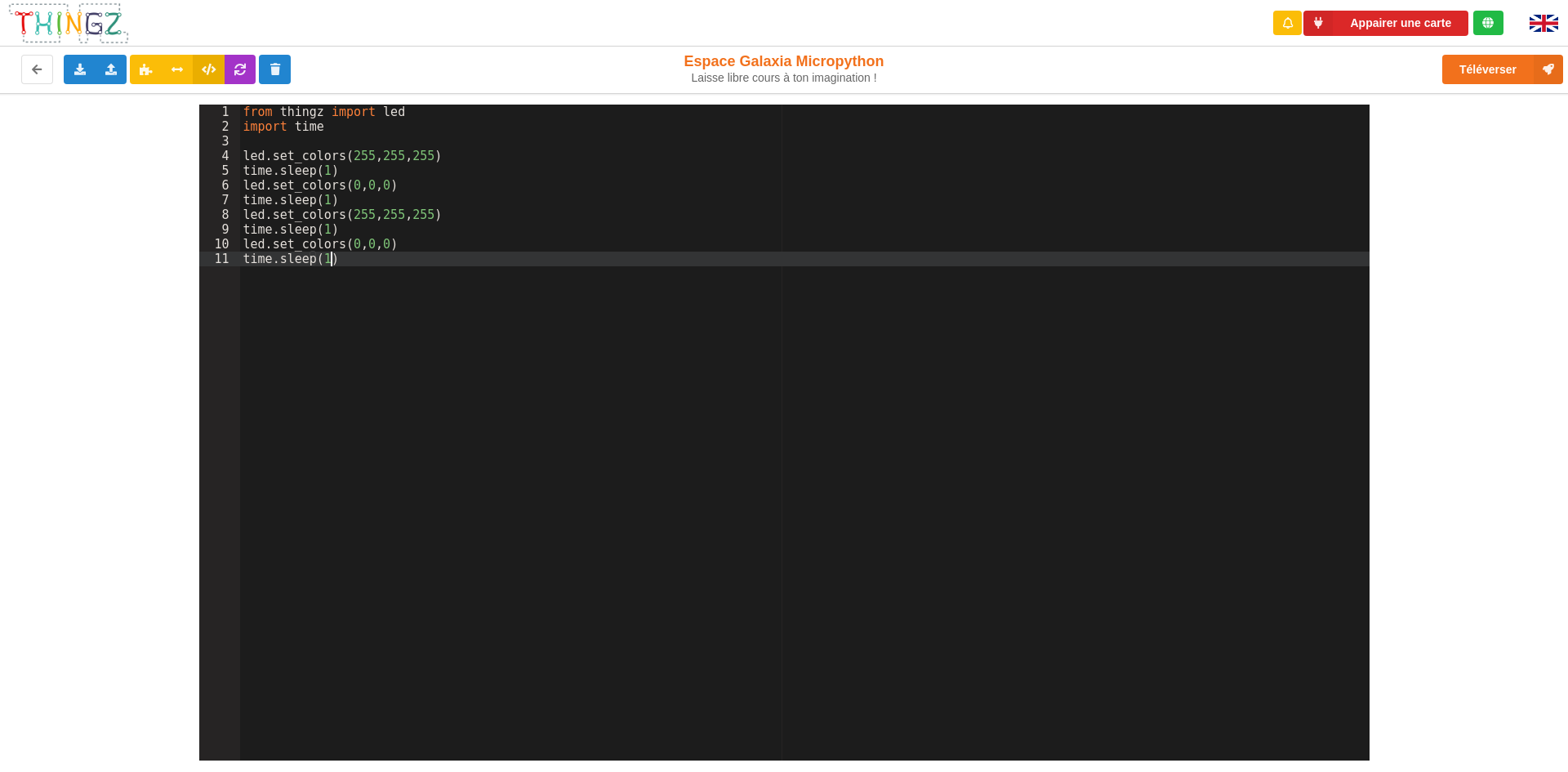
drag, startPoint x: 48, startPoint y: 256, endPoint x: 236, endPoint y: 174, distance: 205.1
click at [236, 174] on div "5" at bounding box center [219, 171] width 41 height 15
click at [1396, 19] on button "Appairer une carte" at bounding box center [1386, 23] width 165 height 26
click at [1514, 63] on button "Téléverser" at bounding box center [1503, 69] width 121 height 29
click at [1514, 63] on div "Le Technicien Il y a eu un problème... Essaie encore !" at bounding box center [1426, 78] width 262 height 133
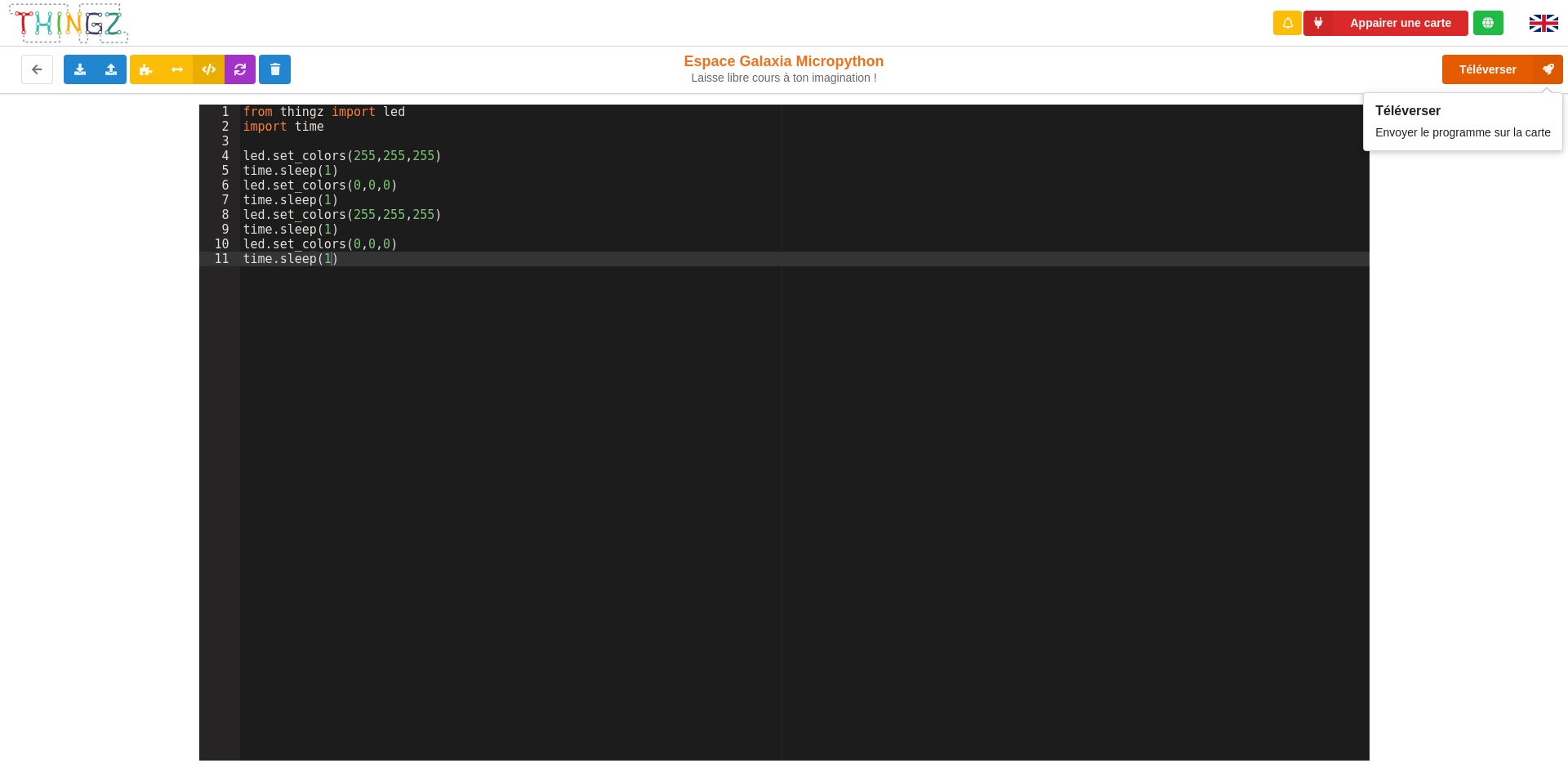
click at [1558, 71] on icon at bounding box center [1548, 69] width 29 height 29
click at [1410, 15] on button "Appairer une carte" at bounding box center [1386, 23] width 165 height 26
click at [400, 250] on div "from thingz import led import time led . set_colors ( 255 , 255 , 255 ) time . …" at bounding box center [805, 447] width 1130 height 686
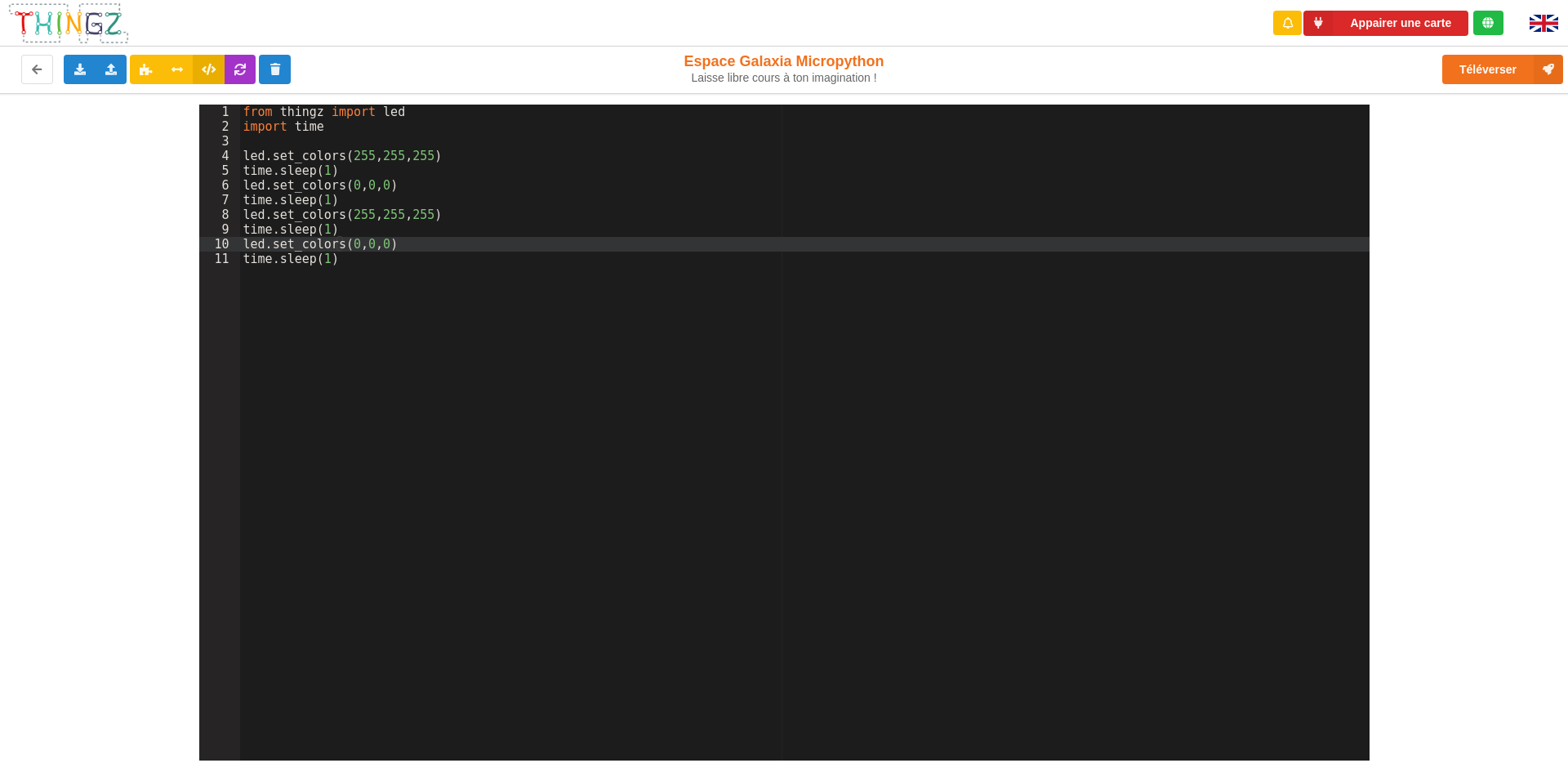
click at [416, 220] on div "from thingz import led import time led . set_colors ( 255 , 255 , 255 ) time . …" at bounding box center [805, 447] width 1130 height 686
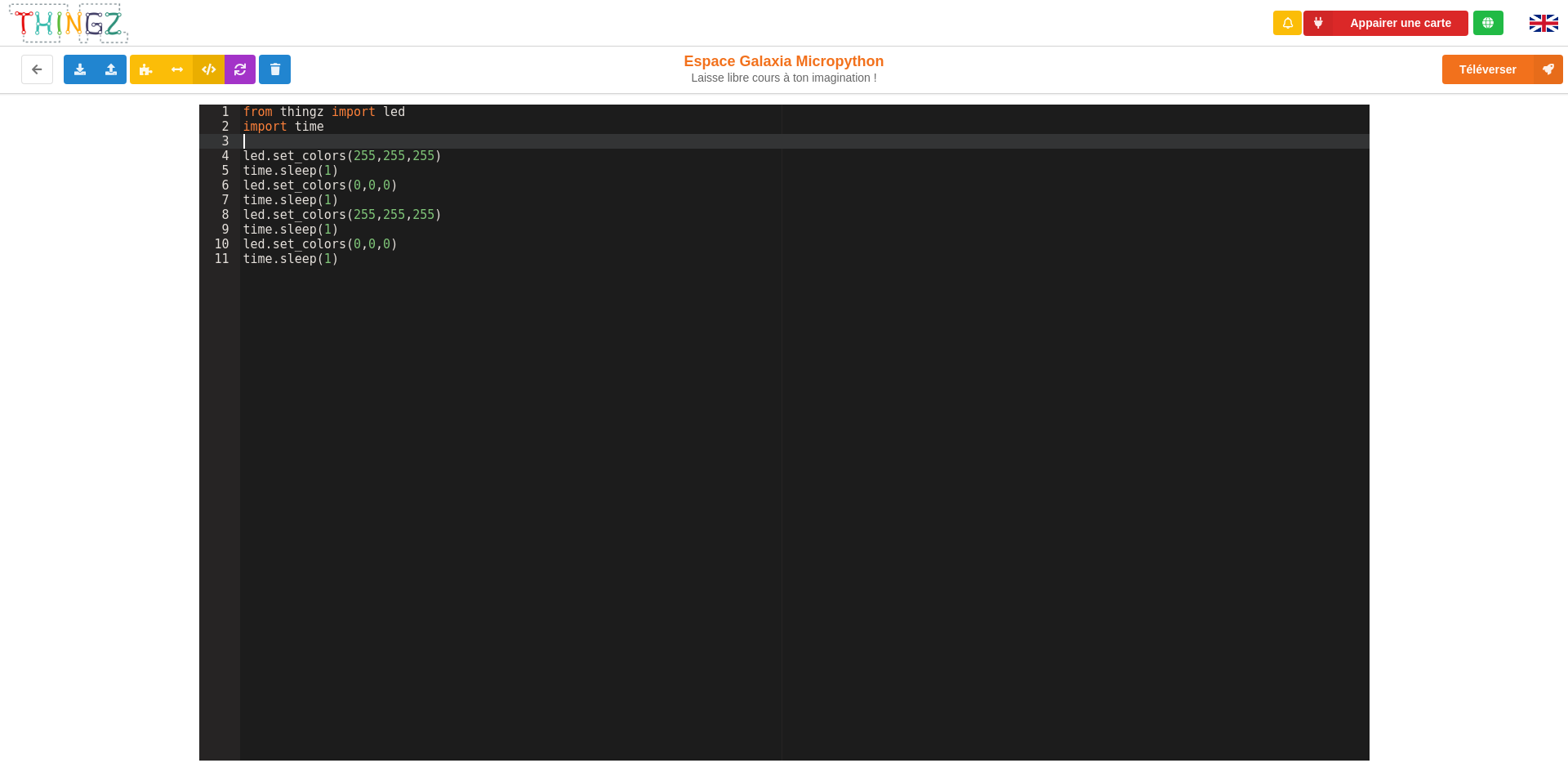
click at [423, 138] on div "from thingz import led import time led . set_colors ( 255 , 255 , 255 ) time . …" at bounding box center [805, 447] width 1130 height 686
click at [427, 102] on div "1 2 3 4 5 6 7 8 9 10 11 from thingz import led import time led . set_colors ( 2…" at bounding box center [784, 427] width 1591 height 668
click at [356, 122] on div "from thingz import led import time led . set_colors ( 255 , 255 , 255 ) time . …" at bounding box center [805, 447] width 1130 height 686
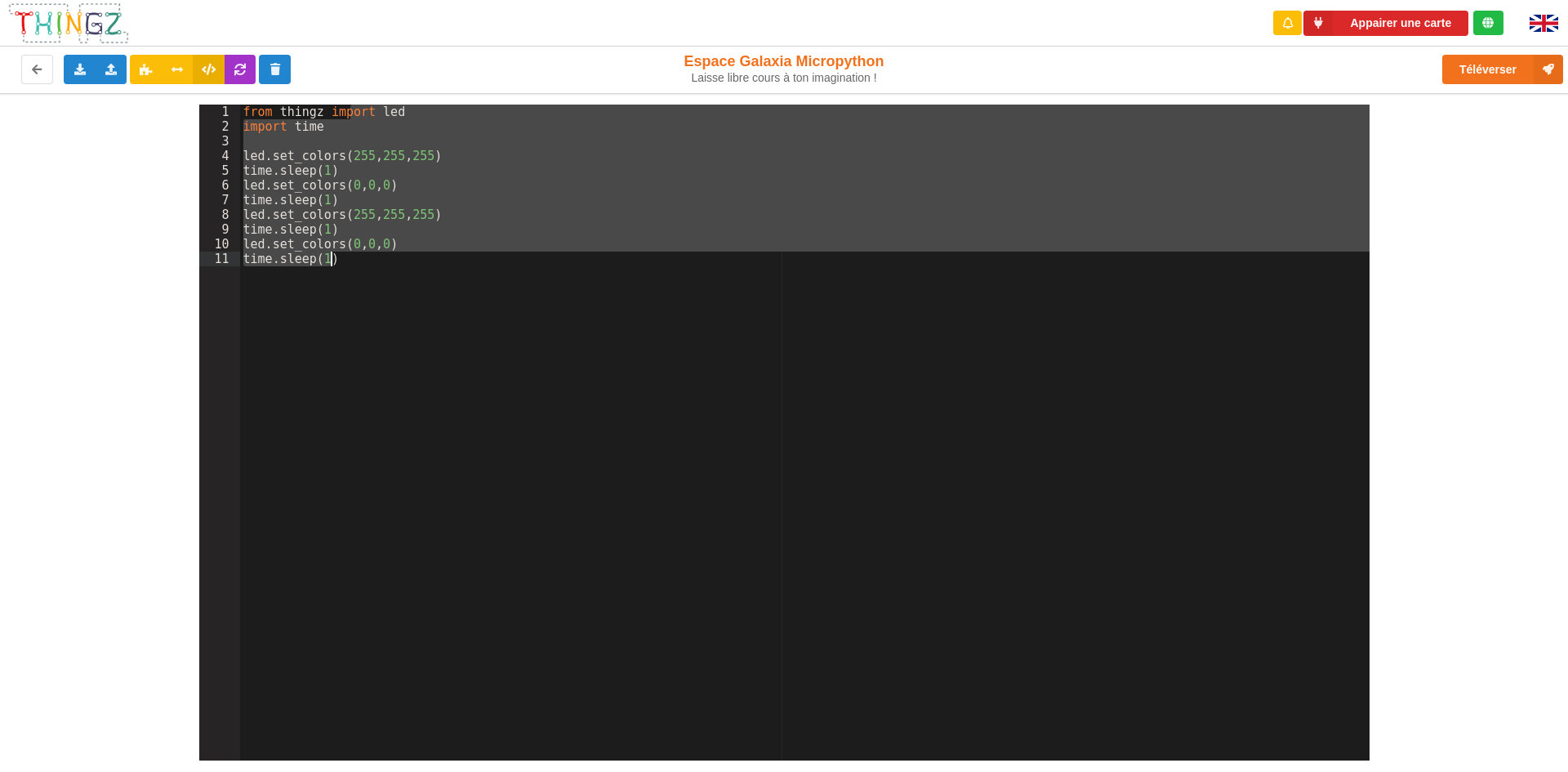
drag, startPoint x: 354, startPoint y: 111, endPoint x: 274, endPoint y: 265, distance: 173.5
click at [282, 277] on div "from thingz import led import time led . set_colors ( 255 , 255 , 255 ) time . …" at bounding box center [805, 447] width 1130 height 686
click at [1424, 9] on div "Appairer une carte" at bounding box center [1388, 23] width 258 height 46
click at [1420, 15] on button "Appairer une carte" at bounding box center [1386, 23] width 165 height 26
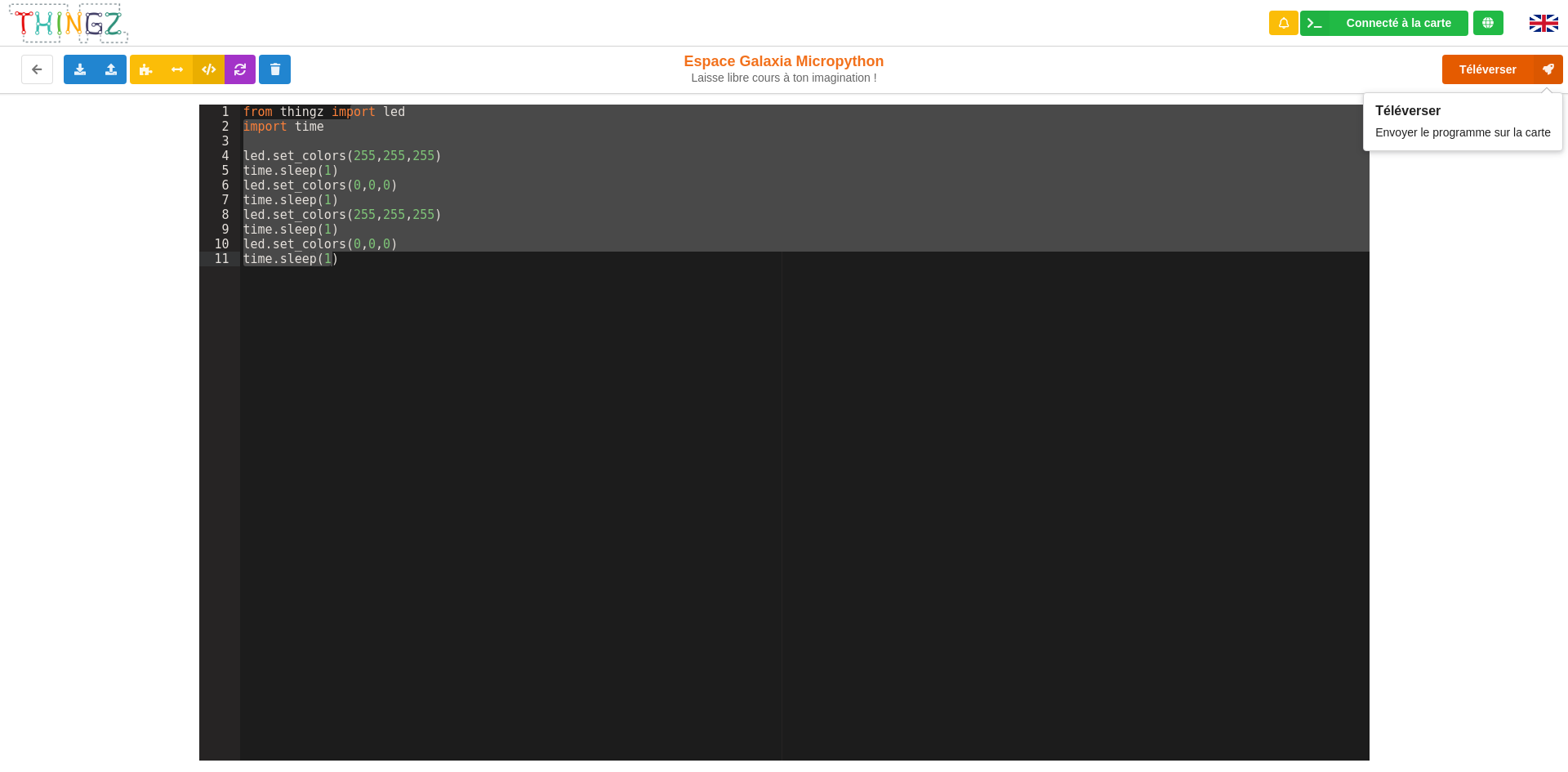
click at [1502, 66] on button "Téléverser" at bounding box center [1503, 69] width 121 height 29
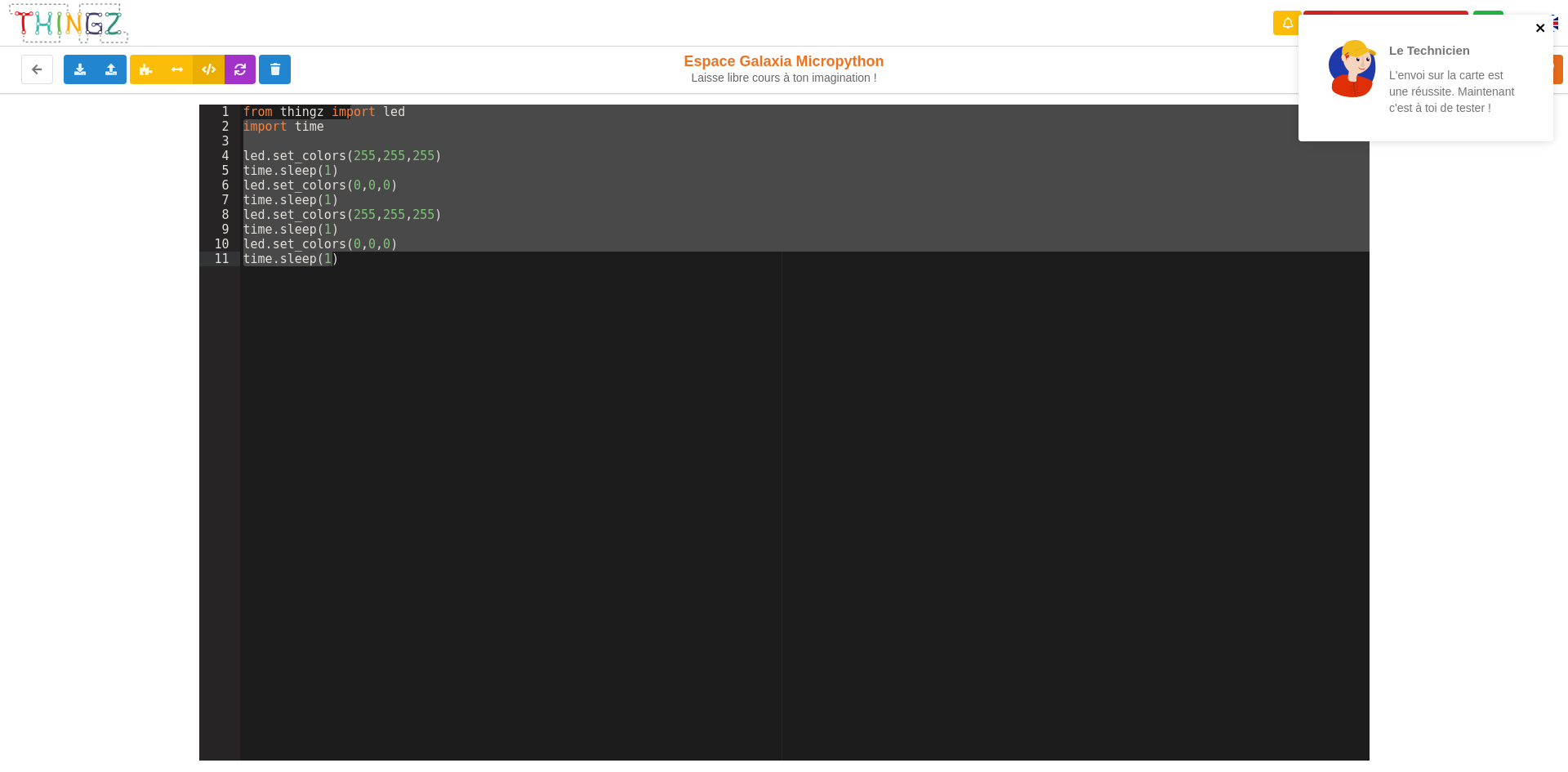
click at [1537, 30] on icon "close" at bounding box center [1541, 28] width 9 height 9
